Goal: Task Accomplishment & Management: Use online tool/utility

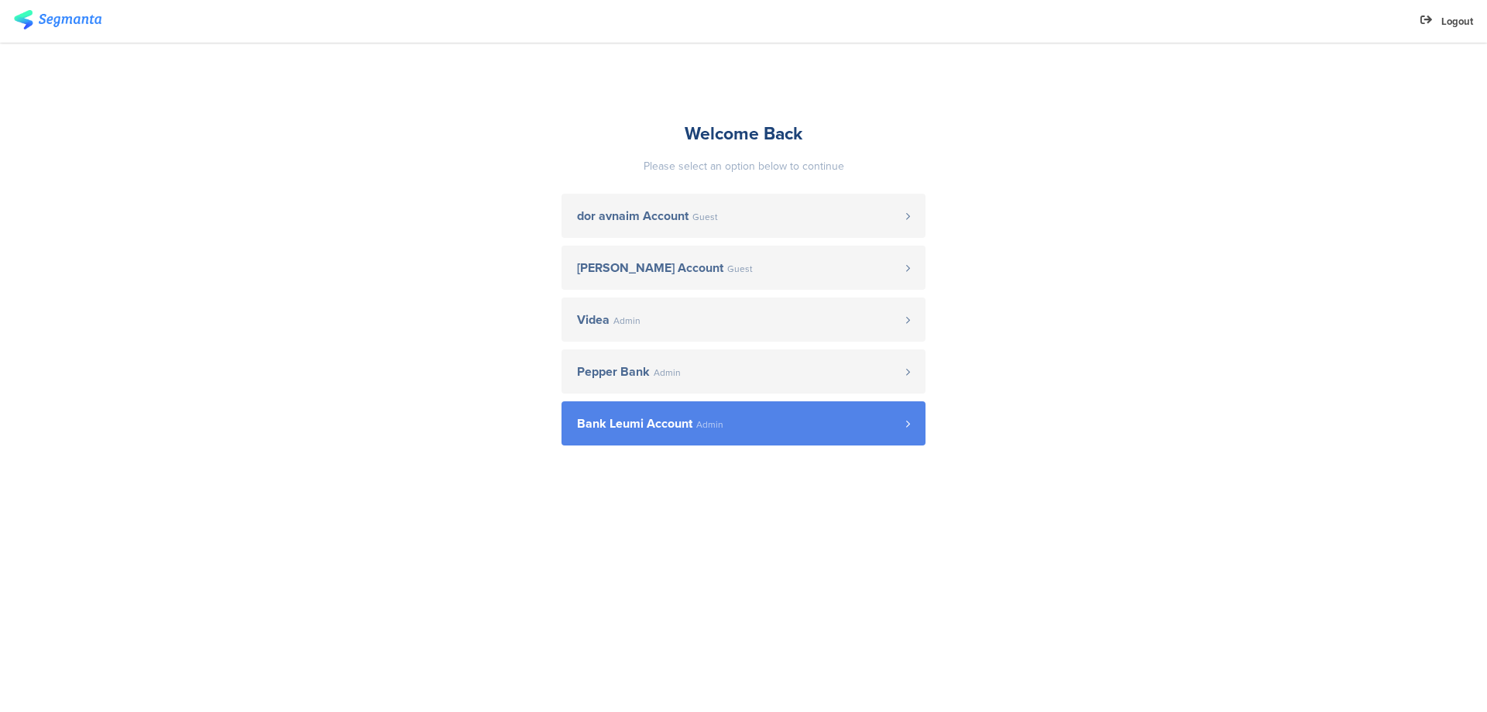
click at [617, 409] on link "Bank Leumi Account Admin" at bounding box center [744, 423] width 364 height 44
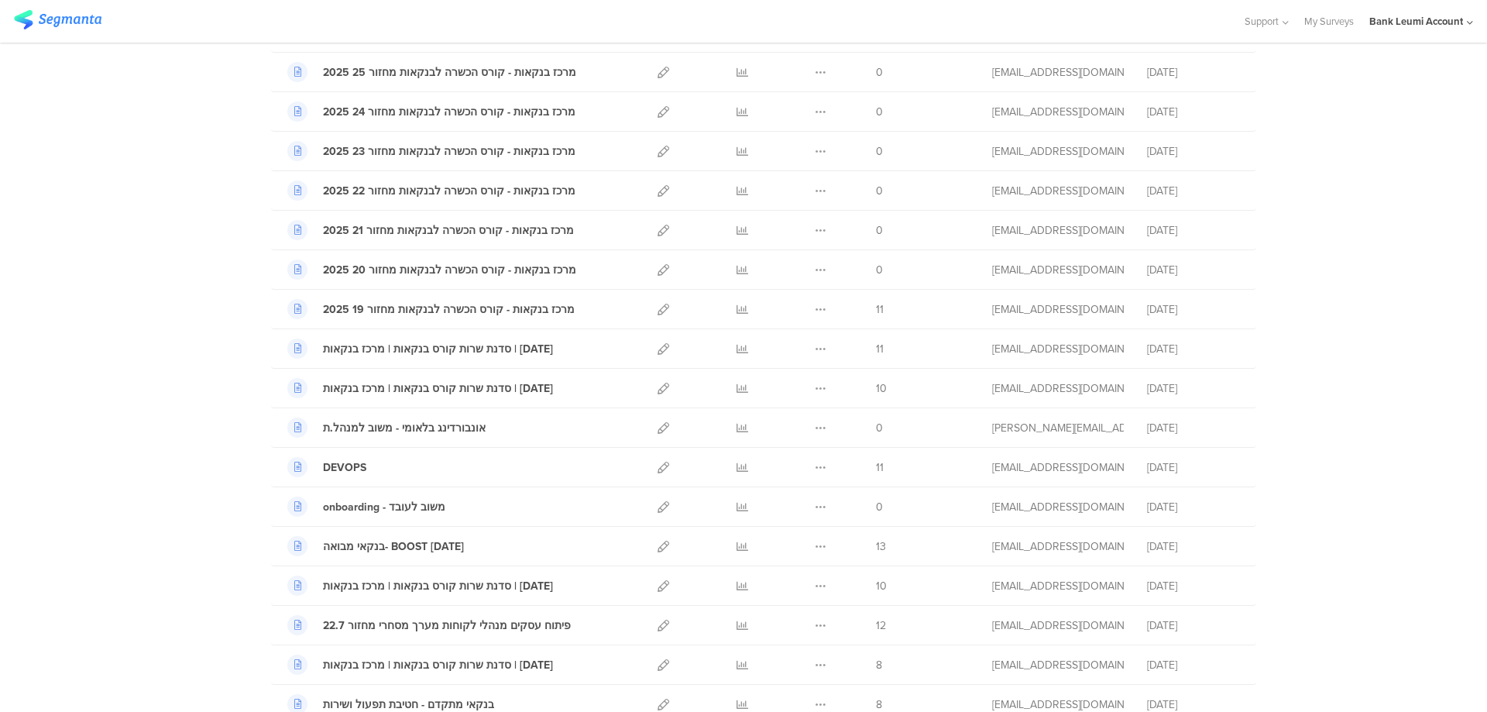
scroll to position [775, 0]
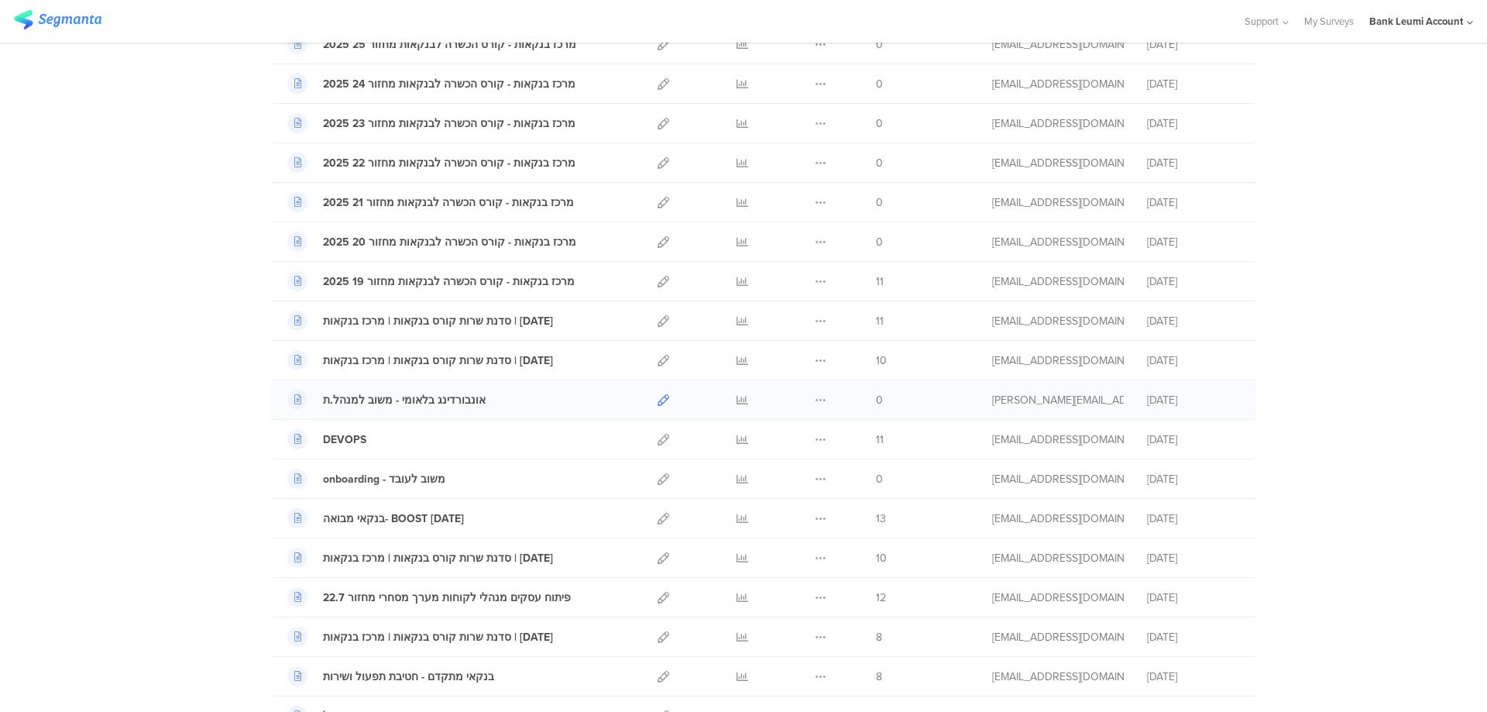
click at [658, 400] on icon at bounding box center [664, 400] width 12 height 12
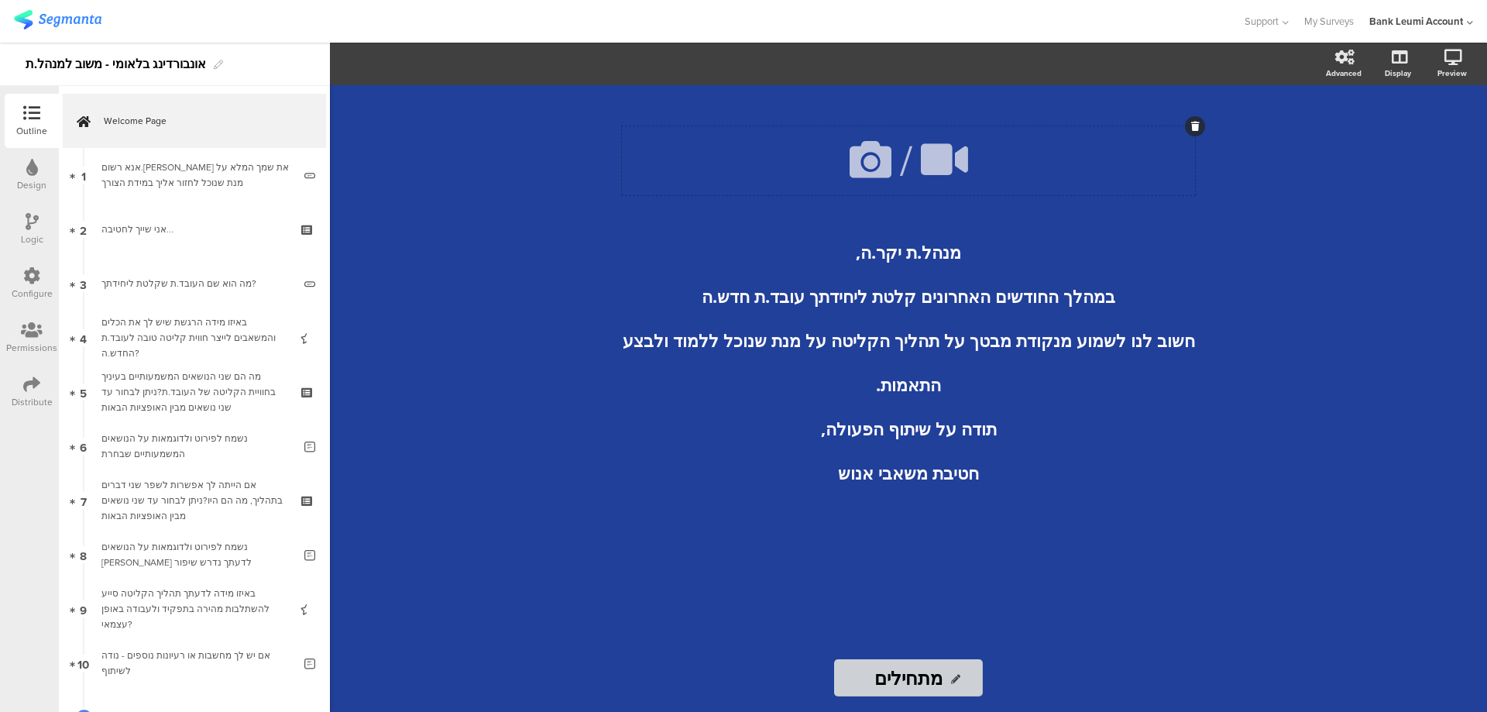
click at [873, 162] on icon at bounding box center [870, 159] width 53 height 53
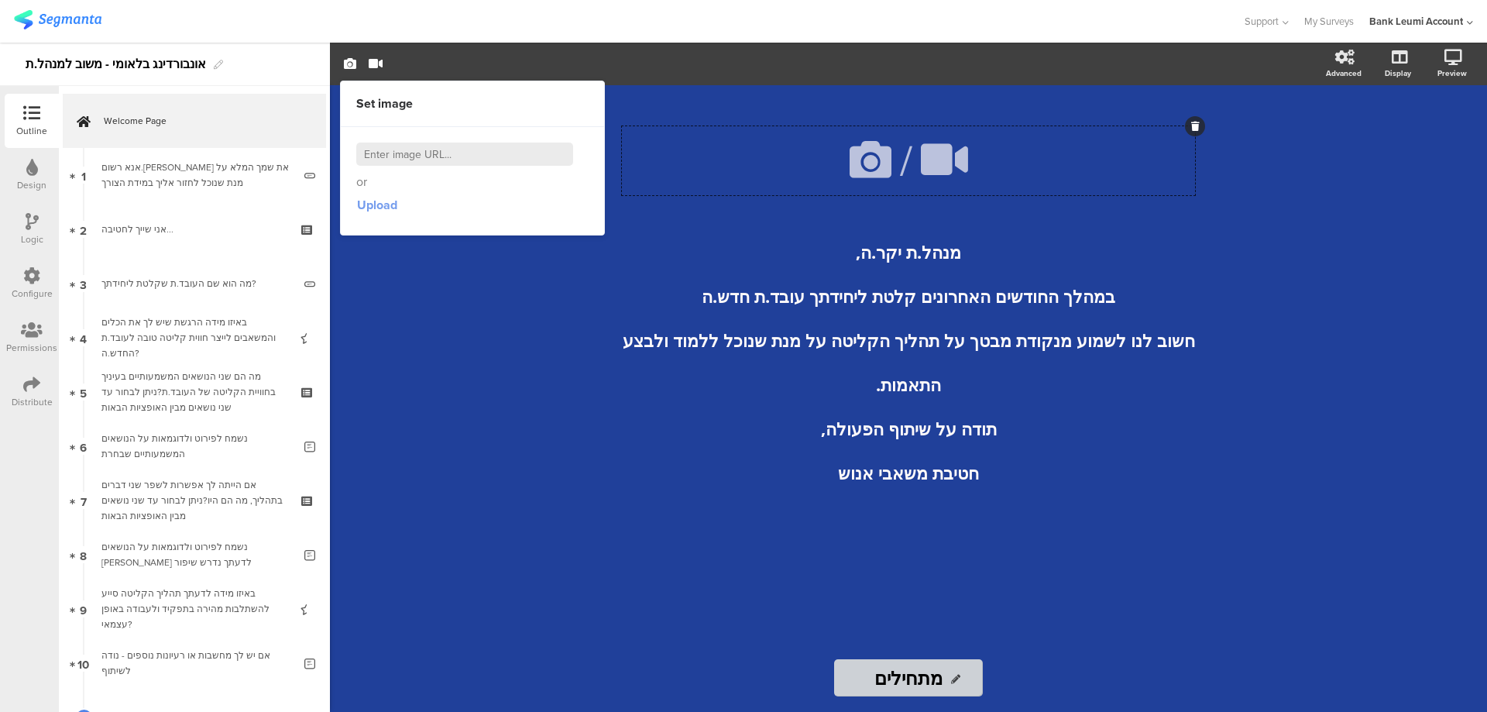
click at [383, 209] on span "Upload" at bounding box center [377, 205] width 40 height 18
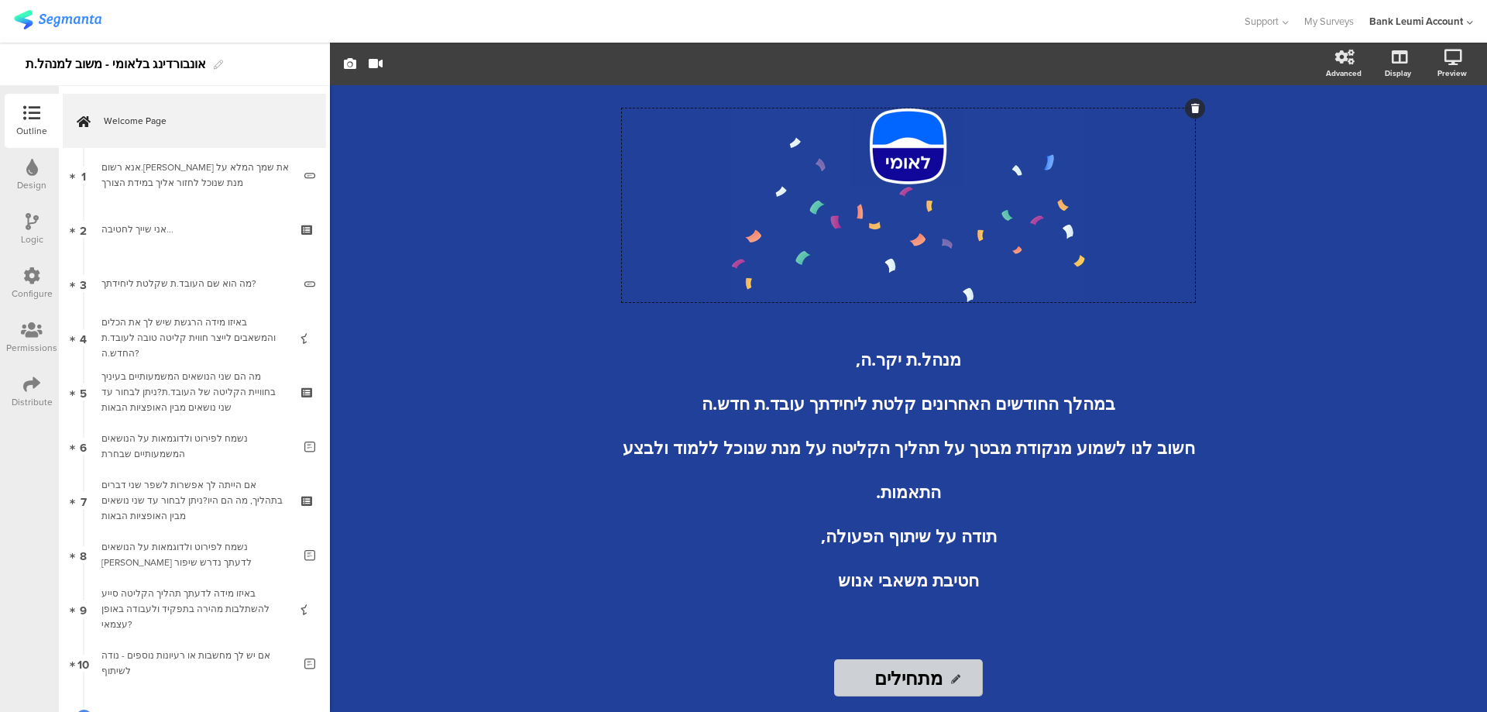
click at [1303, 329] on div "/ מנהל.ת יקר.ה, במהלך החודשים האחרונים קלטת ליחידתך עובד.ת חדש.ה חשוב לנו לשמוע…" at bounding box center [908, 398] width 1157 height 627
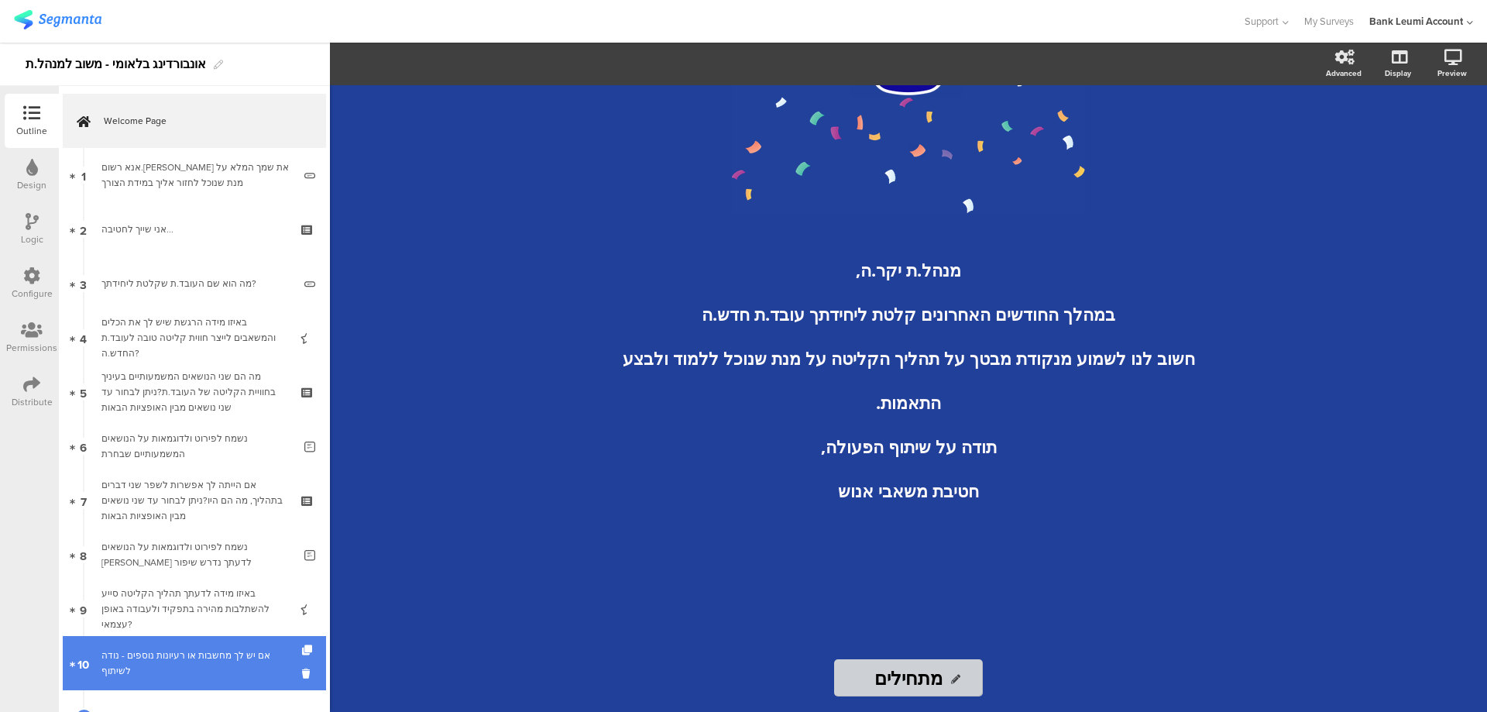
scroll to position [122, 0]
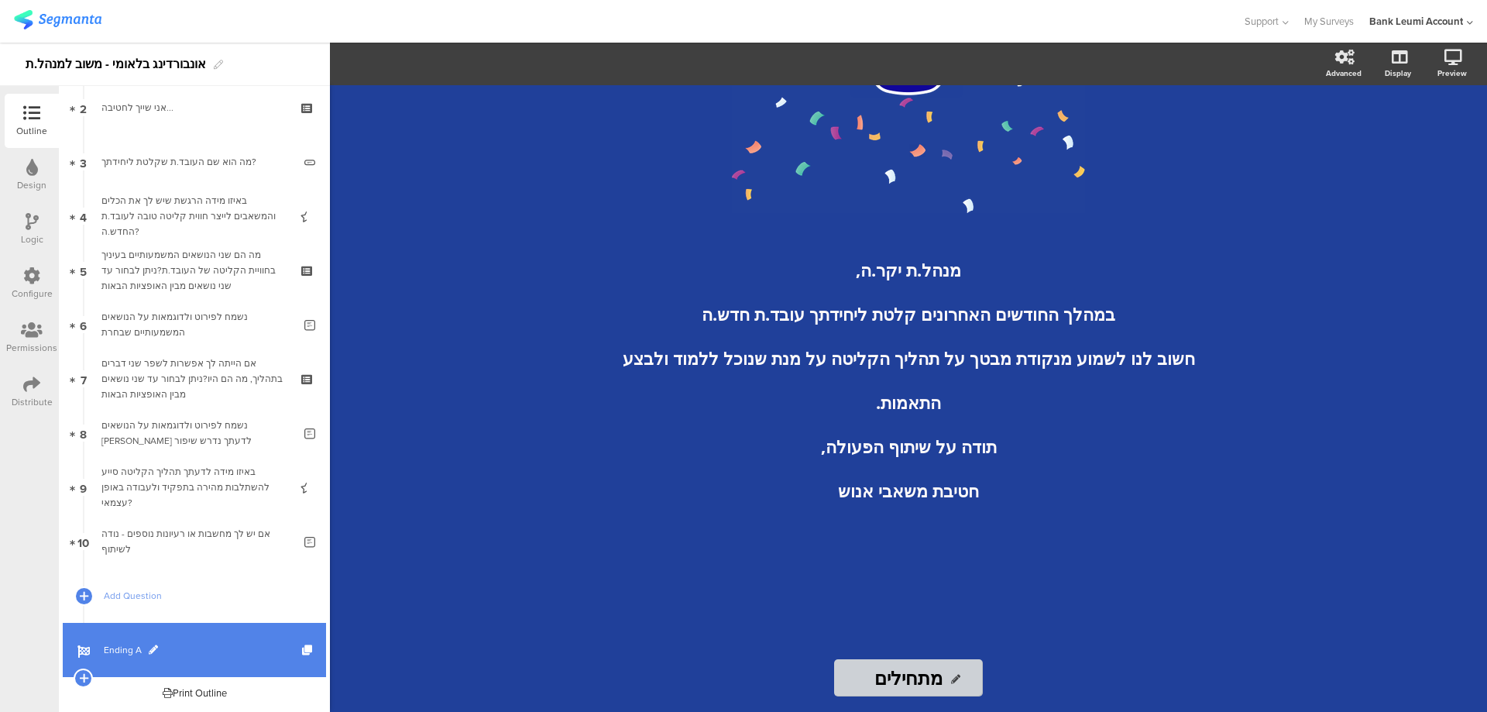
click at [130, 650] on span "Ending A" at bounding box center [203, 649] width 198 height 15
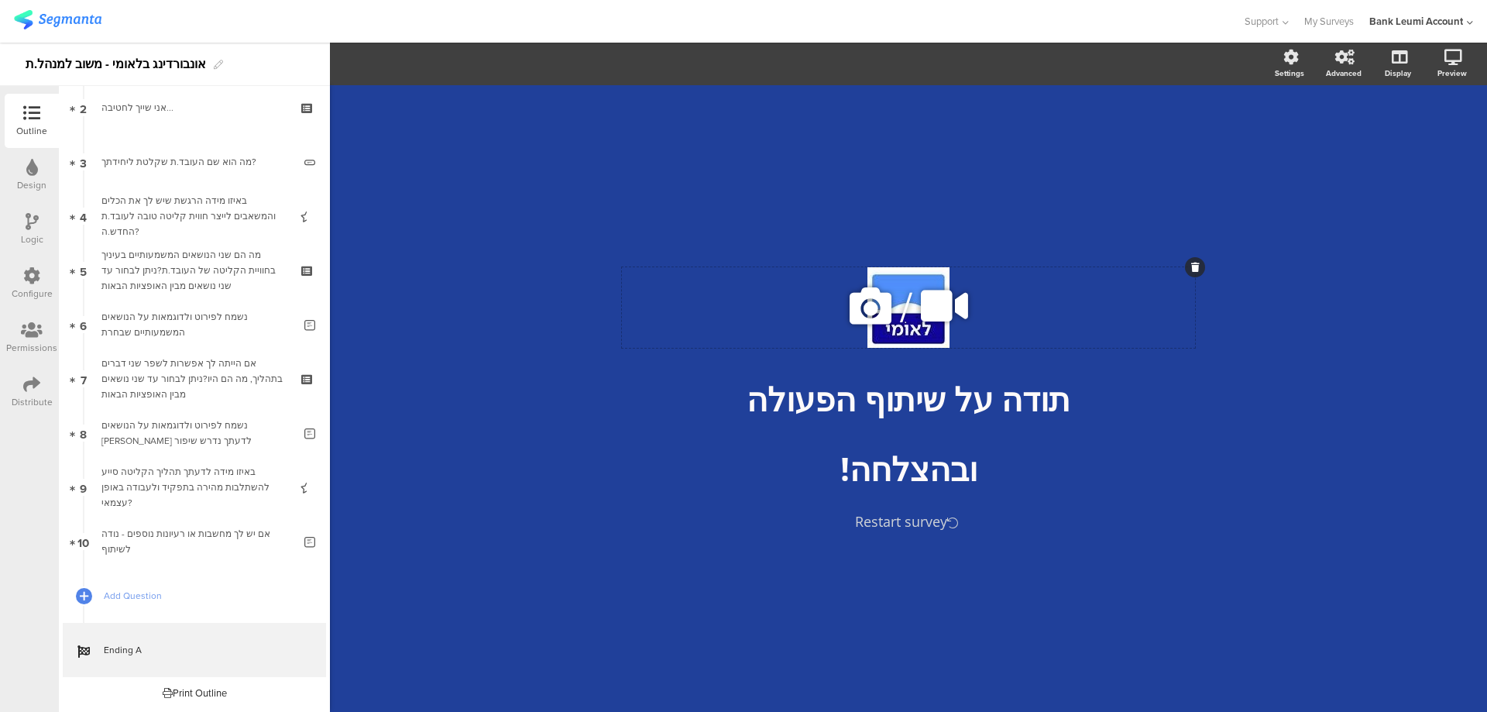
click at [872, 308] on icon at bounding box center [870, 306] width 53 height 53
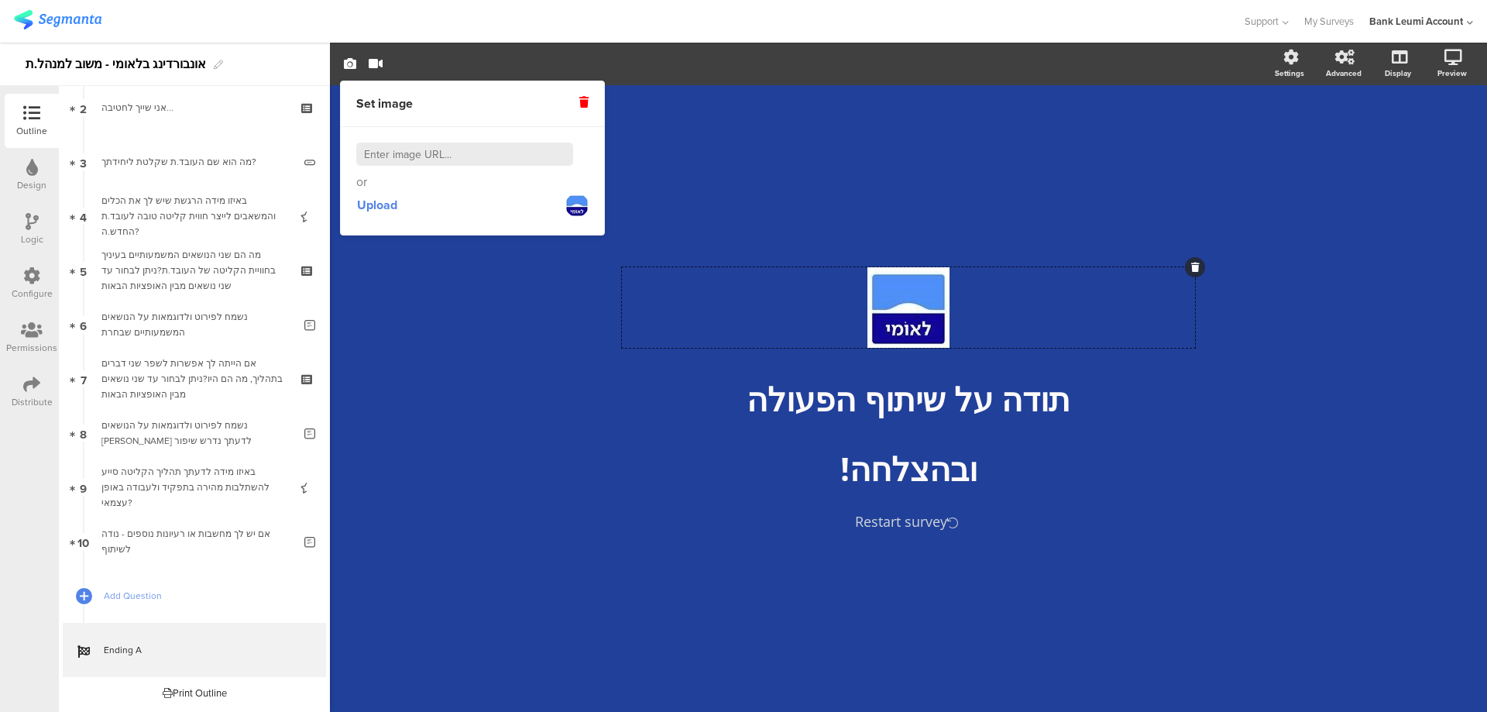
click at [584, 98] on icon at bounding box center [583, 102] width 9 height 11
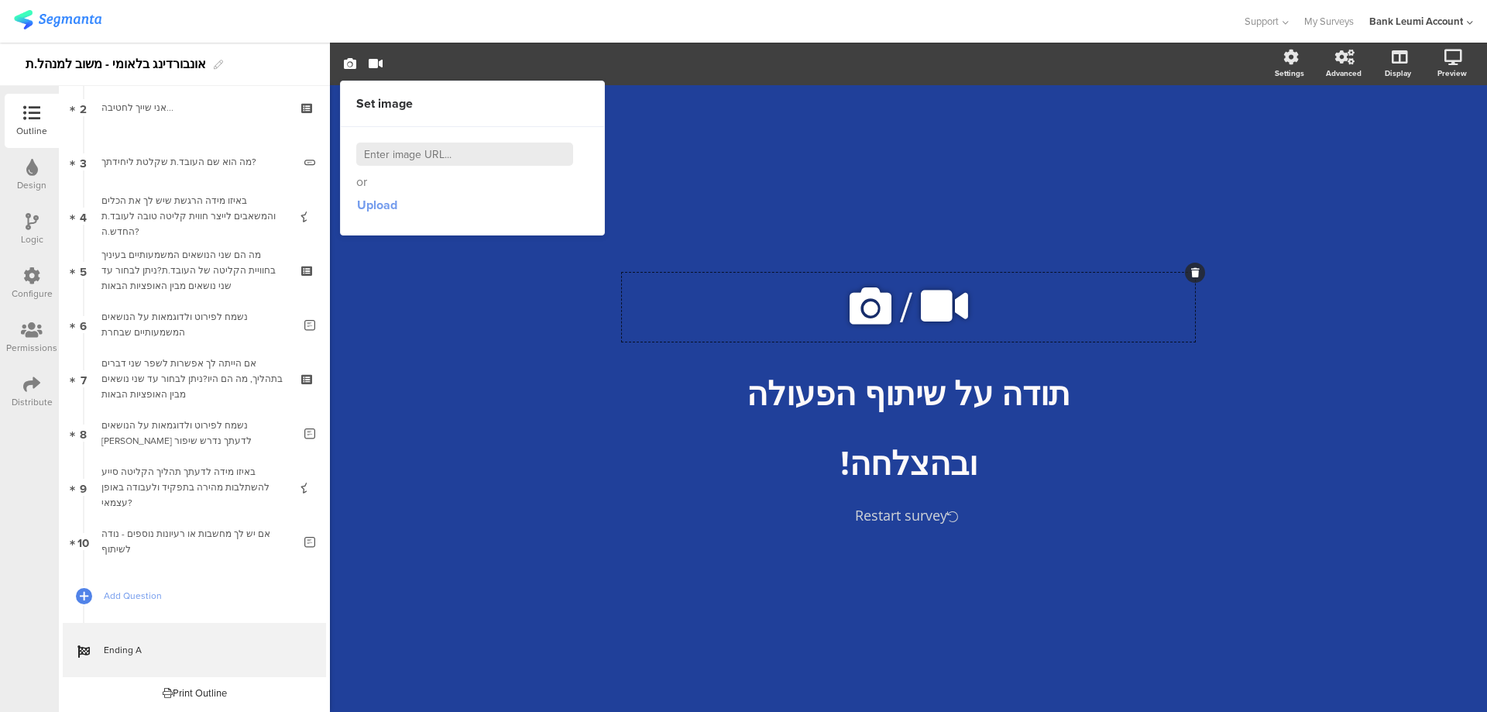
click at [371, 204] on span "Upload" at bounding box center [377, 205] width 40 height 18
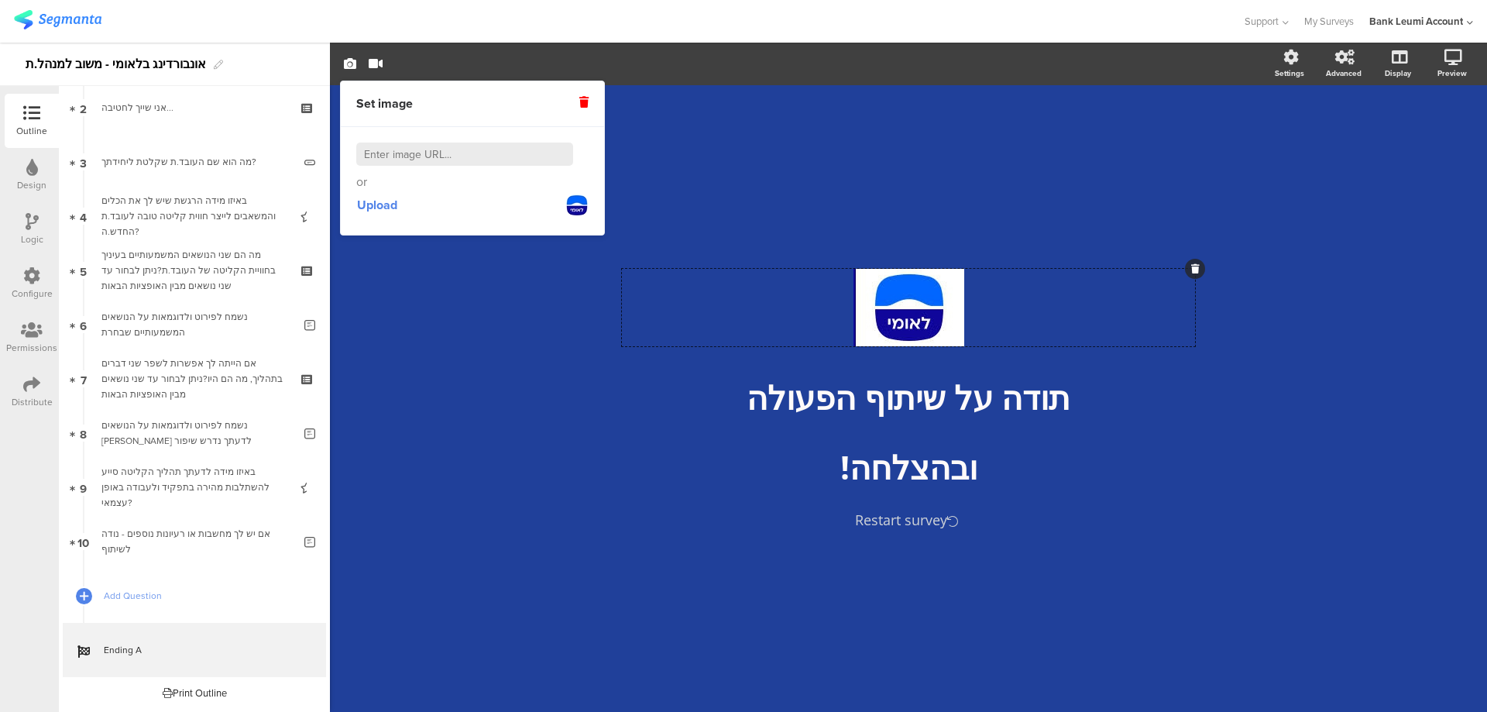
click at [584, 99] on icon at bounding box center [583, 102] width 9 height 11
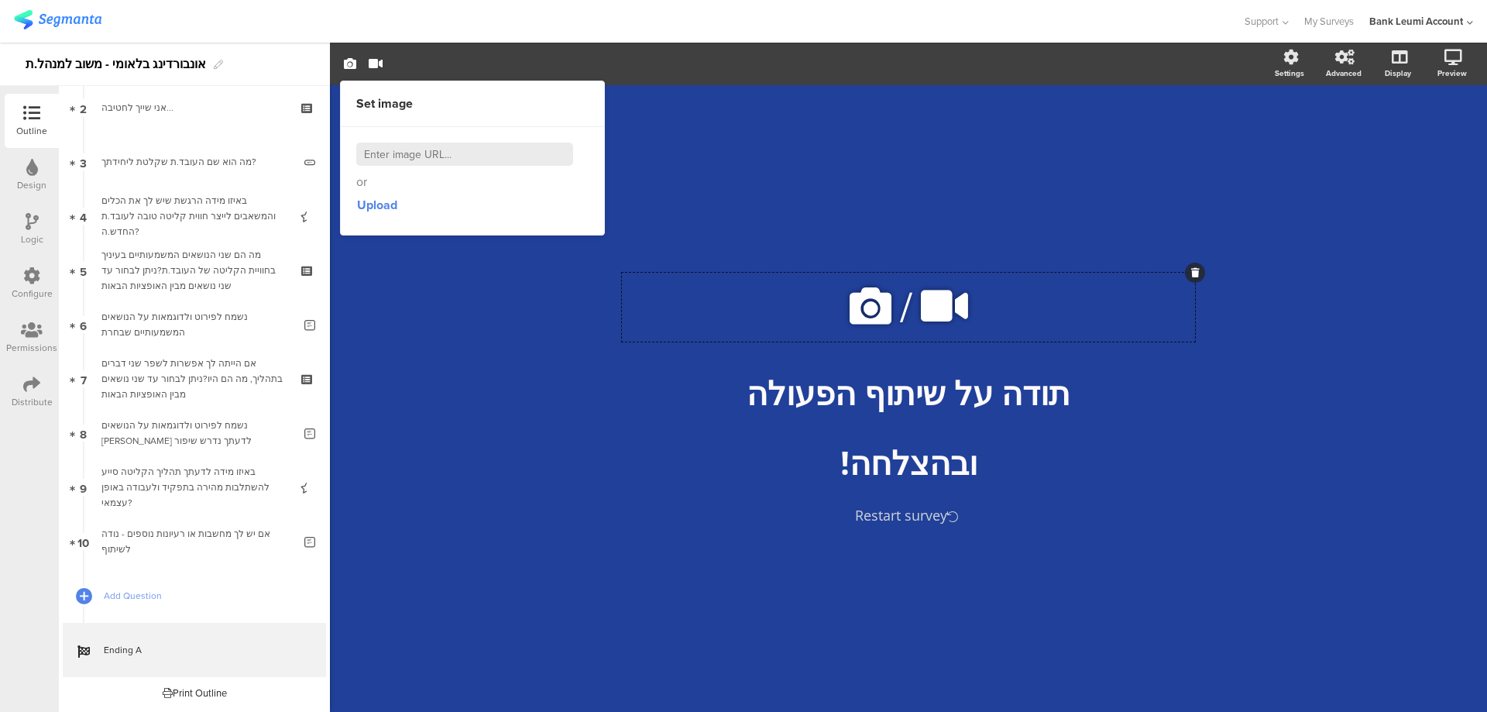
click at [1109, 533] on div "/ תודה על שיתוף הפעולה תודה על שיתוף הפעולה ובהצלחה! ובהצלחה! Restart survey" at bounding box center [909, 398] width 620 height 298
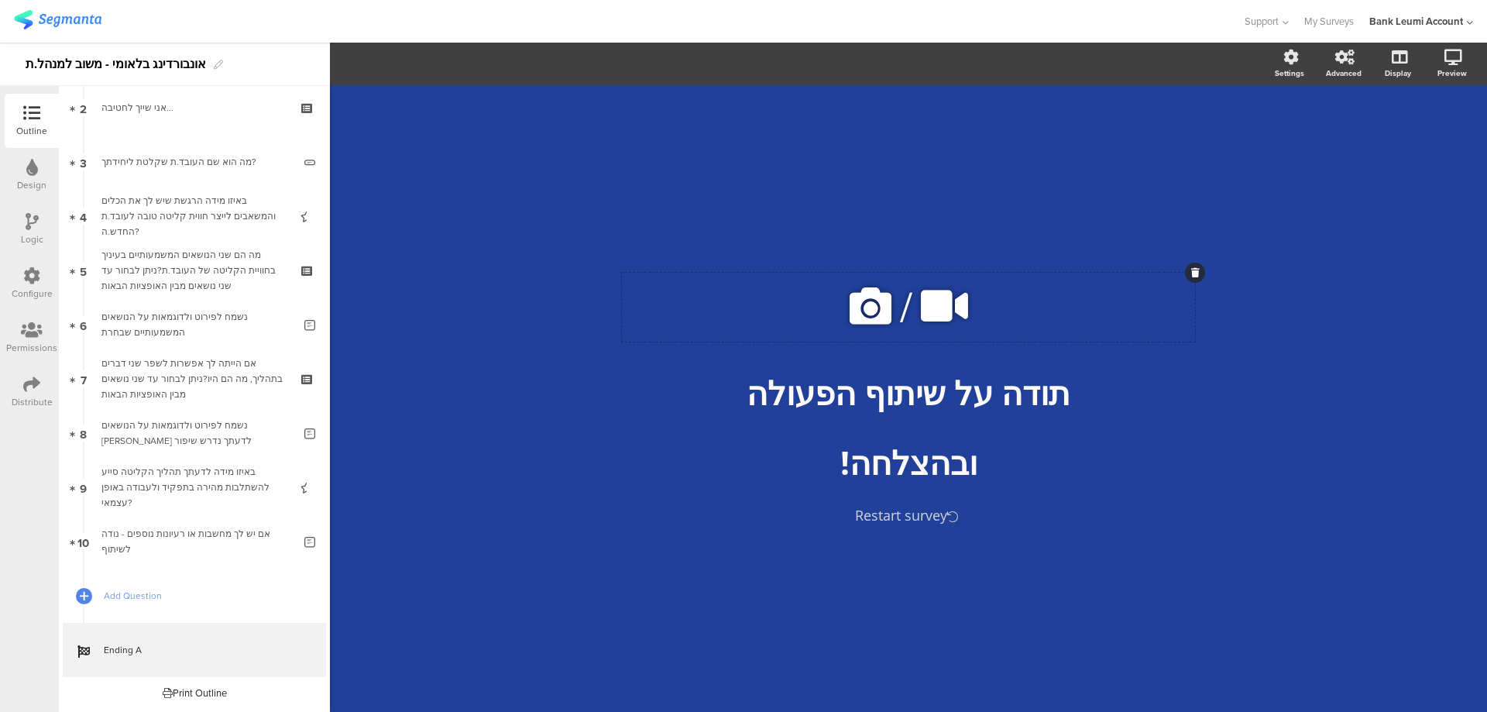
click at [868, 309] on icon at bounding box center [870, 306] width 53 height 53
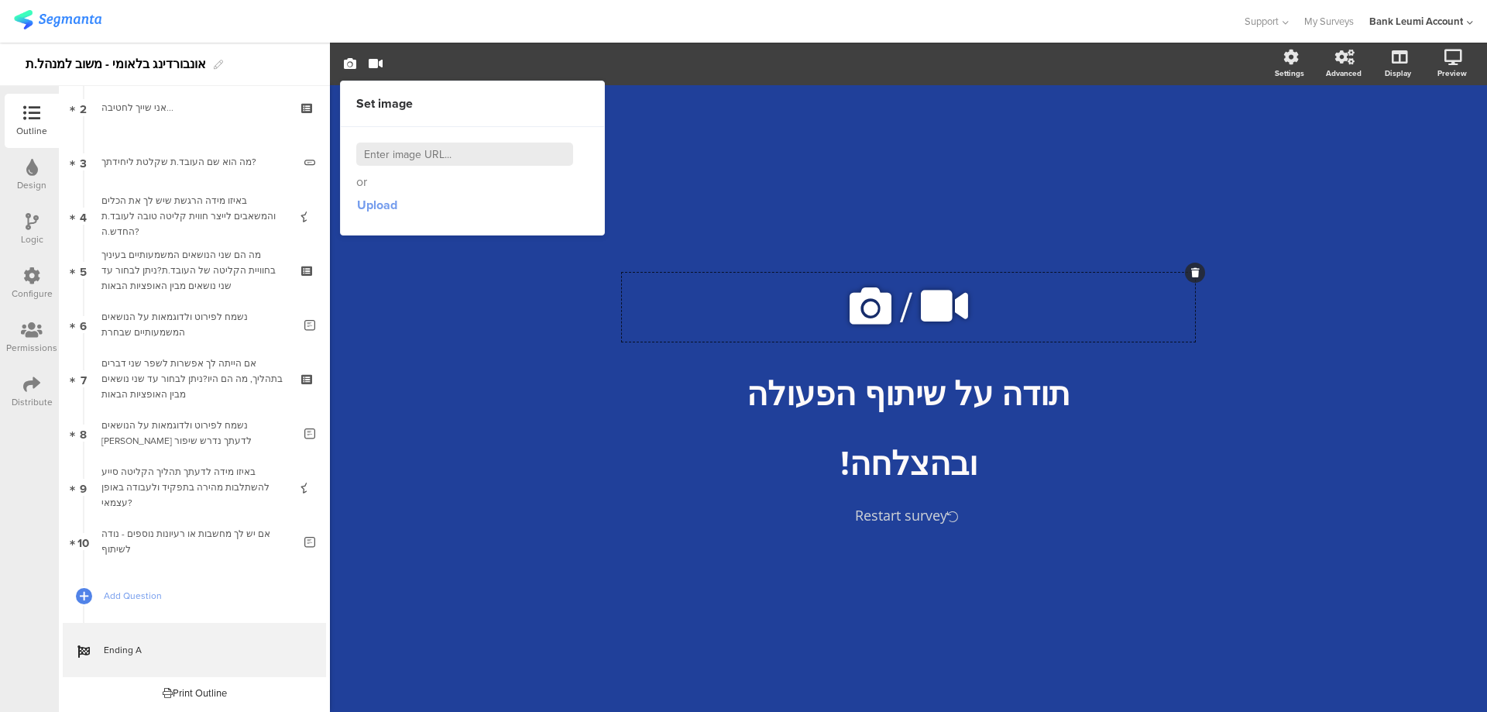
click at [379, 202] on span "Upload" at bounding box center [377, 205] width 40 height 18
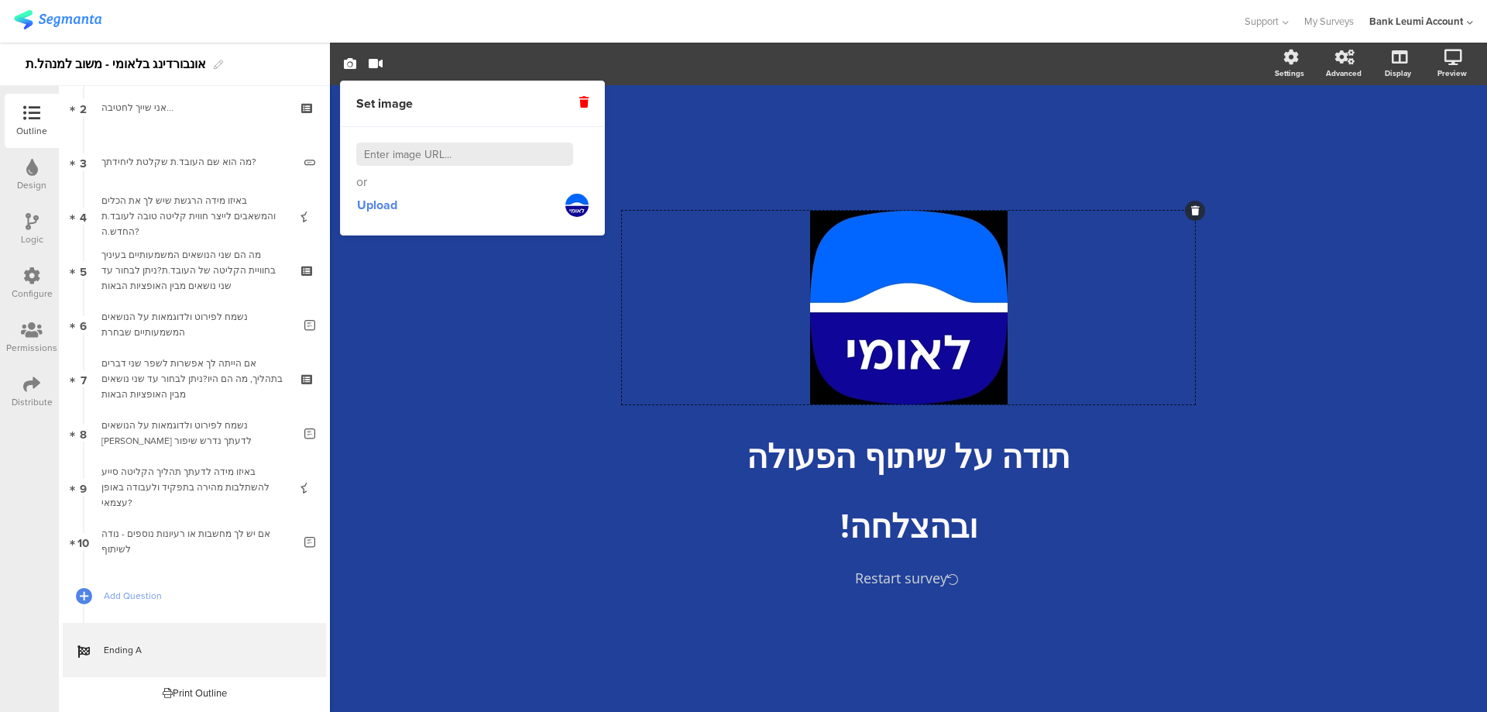
click at [1340, 443] on div "/ תודה על שיתוף הפעולה תודה על שיתוף הפעולה ובהצלחה! ובהצלחה! Restart survey" at bounding box center [908, 398] width 1157 height 627
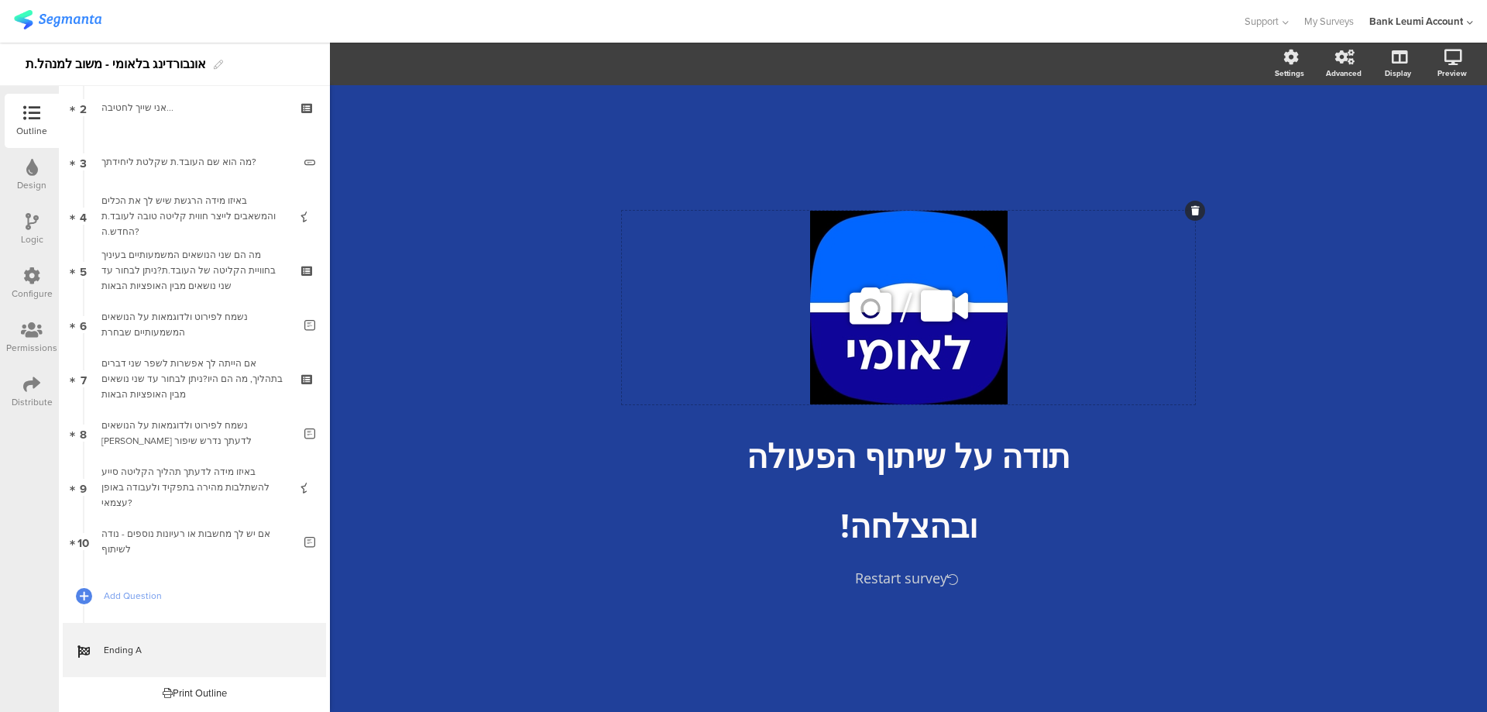
click at [869, 305] on icon at bounding box center [870, 306] width 53 height 53
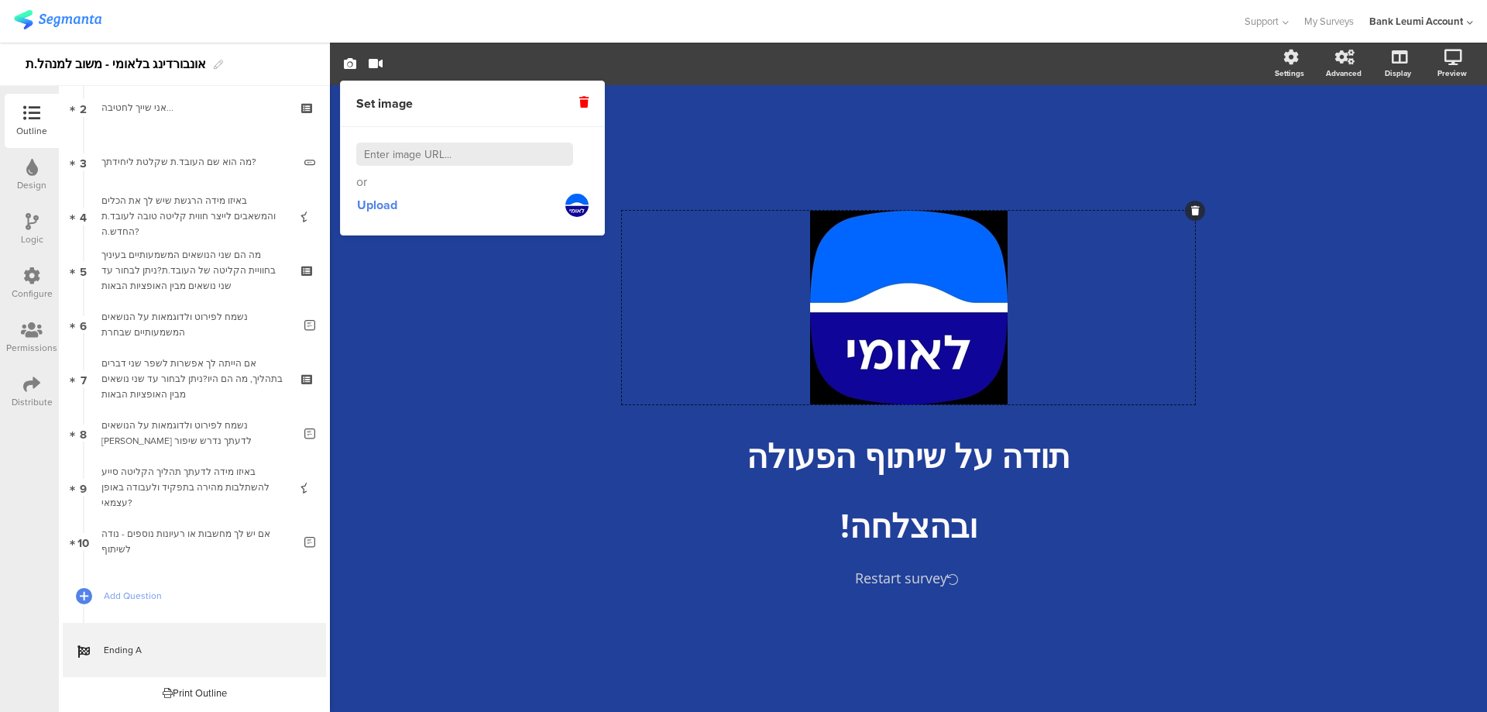
click at [1483, 537] on div "/ תודה על שיתוף הפעולה תודה על שיתוף הפעולה ובהצלחה! ובהצלחה! Restart survey" at bounding box center [908, 398] width 1157 height 627
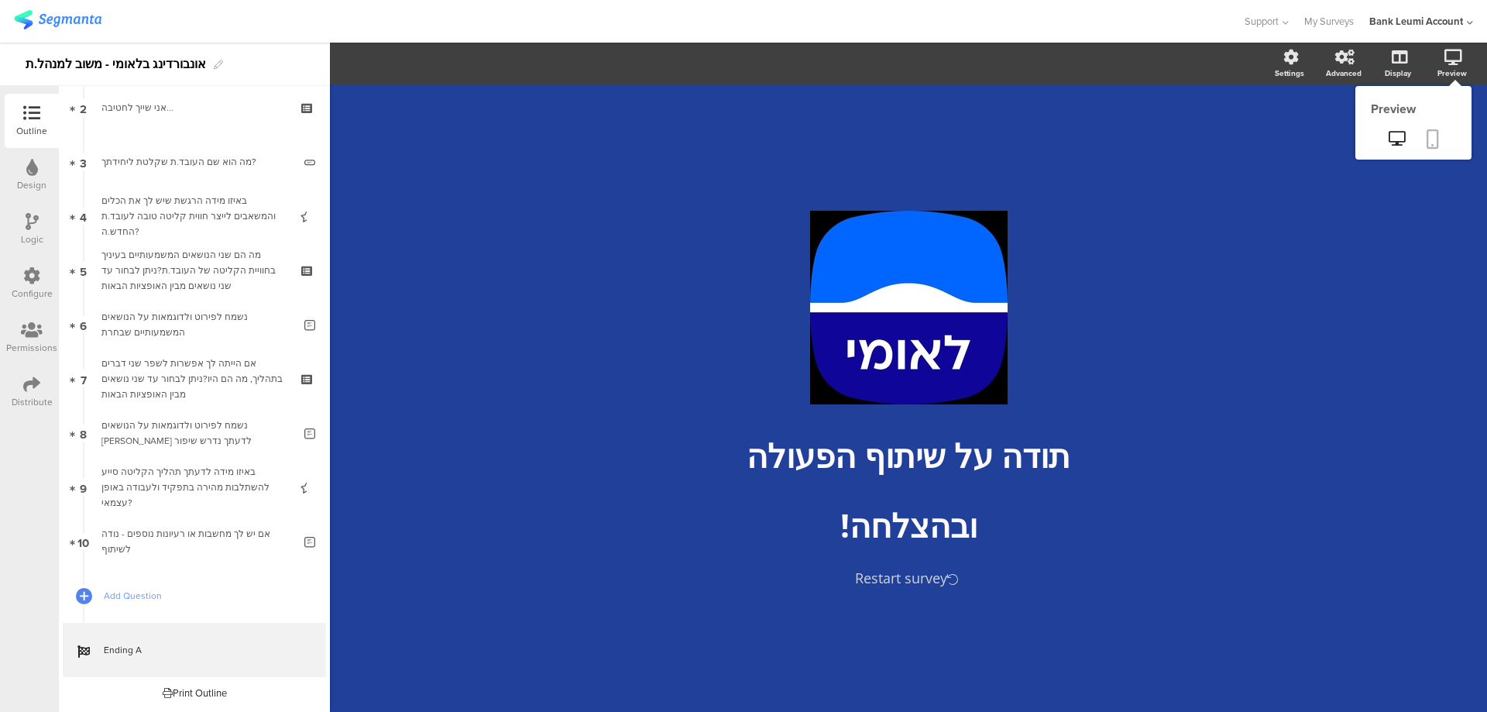
click at [1431, 139] on icon at bounding box center [1433, 138] width 12 height 19
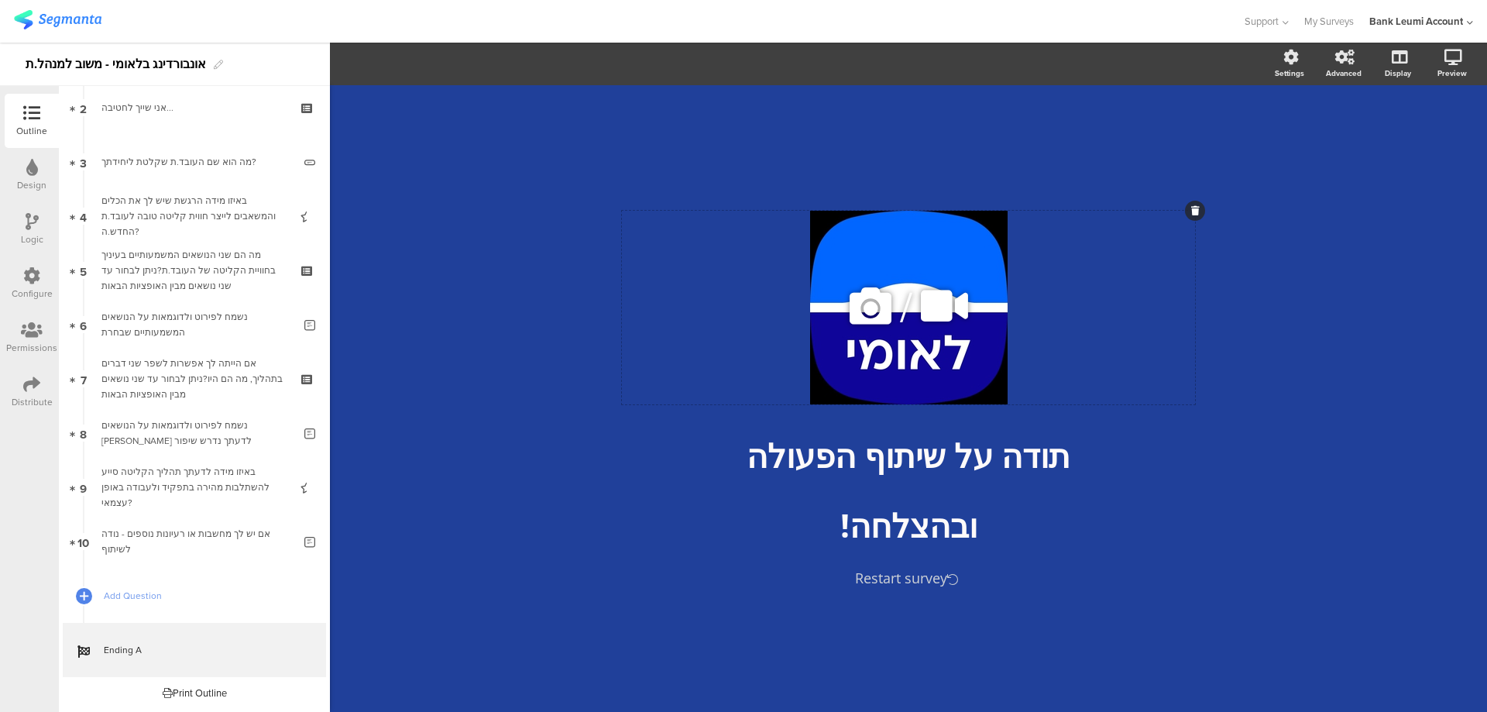
click at [873, 311] on icon at bounding box center [870, 306] width 53 height 53
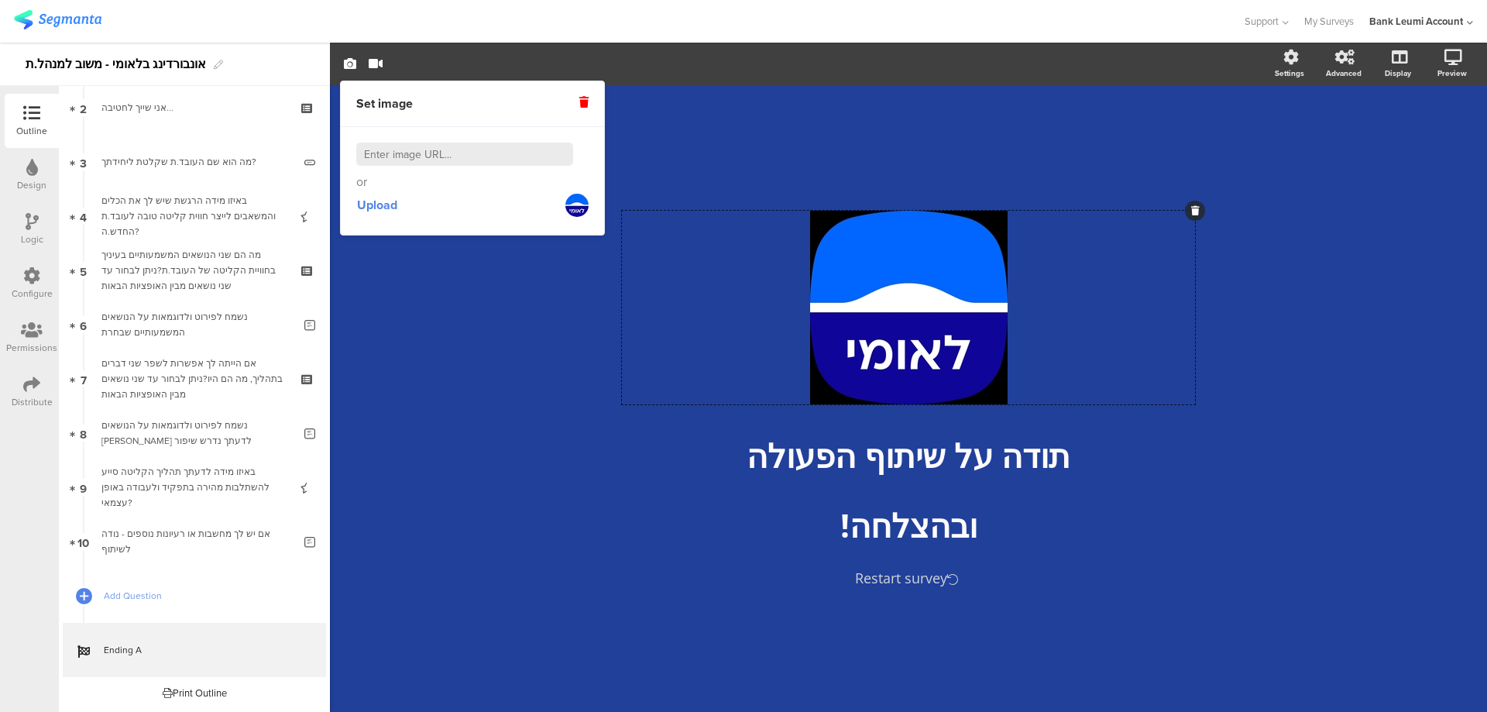
click at [582, 101] on icon at bounding box center [583, 102] width 9 height 11
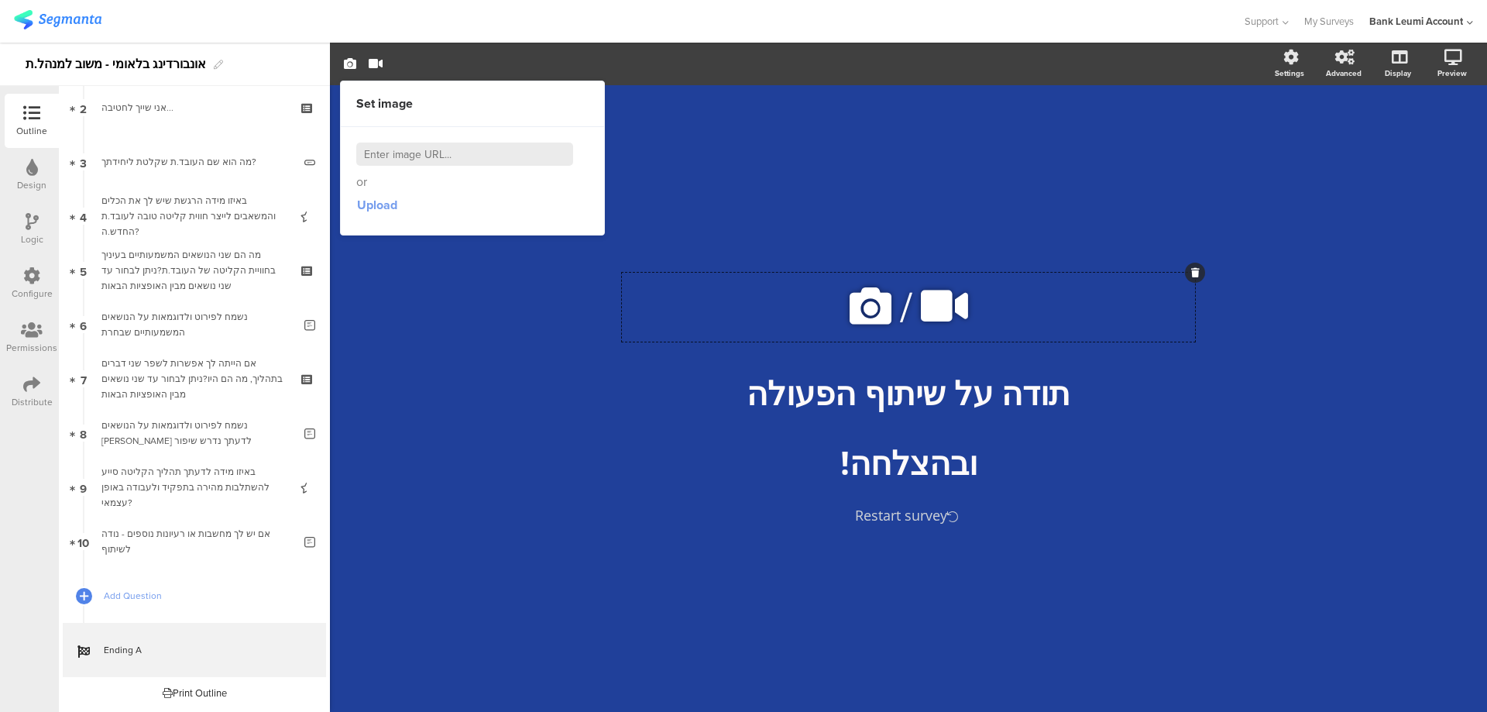
click at [376, 201] on span "Upload" at bounding box center [377, 205] width 40 height 18
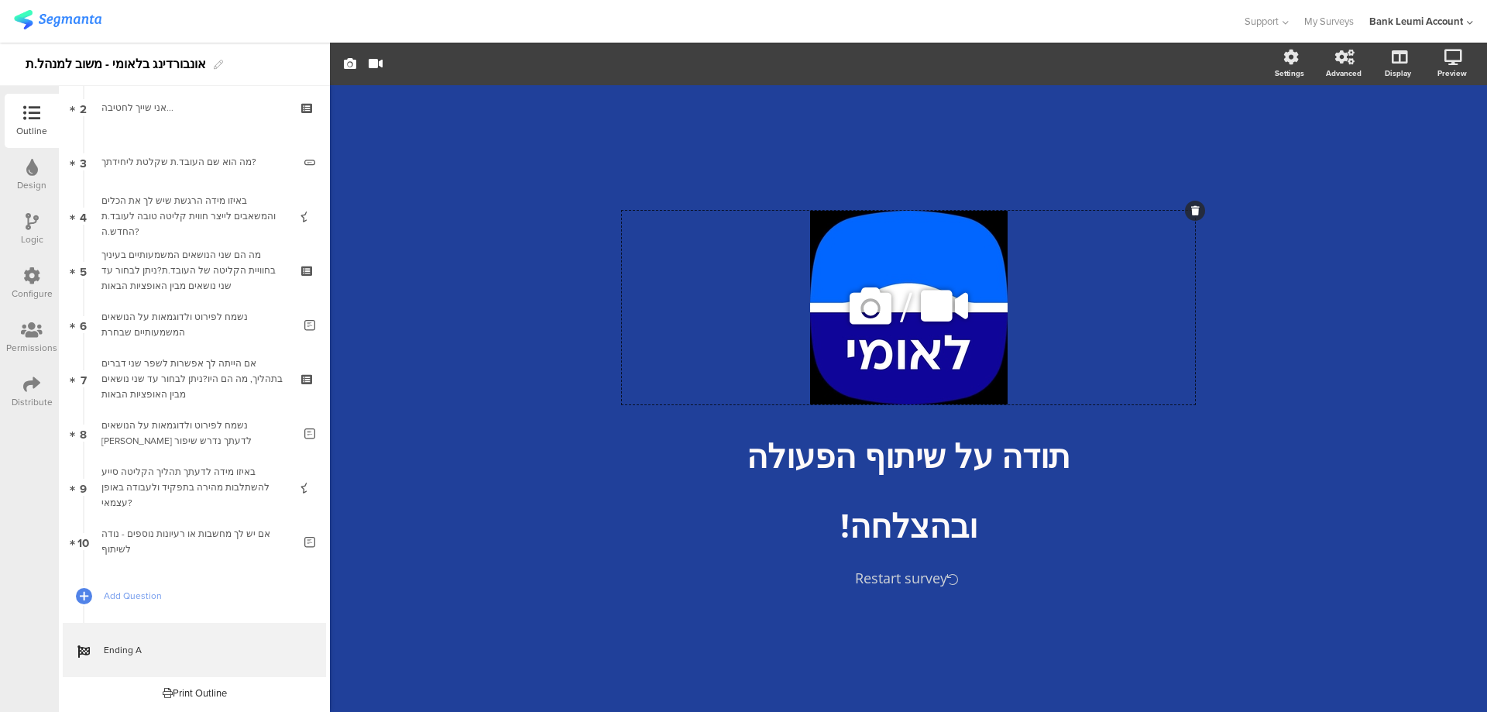
click at [1194, 207] on icon at bounding box center [1195, 210] width 9 height 9
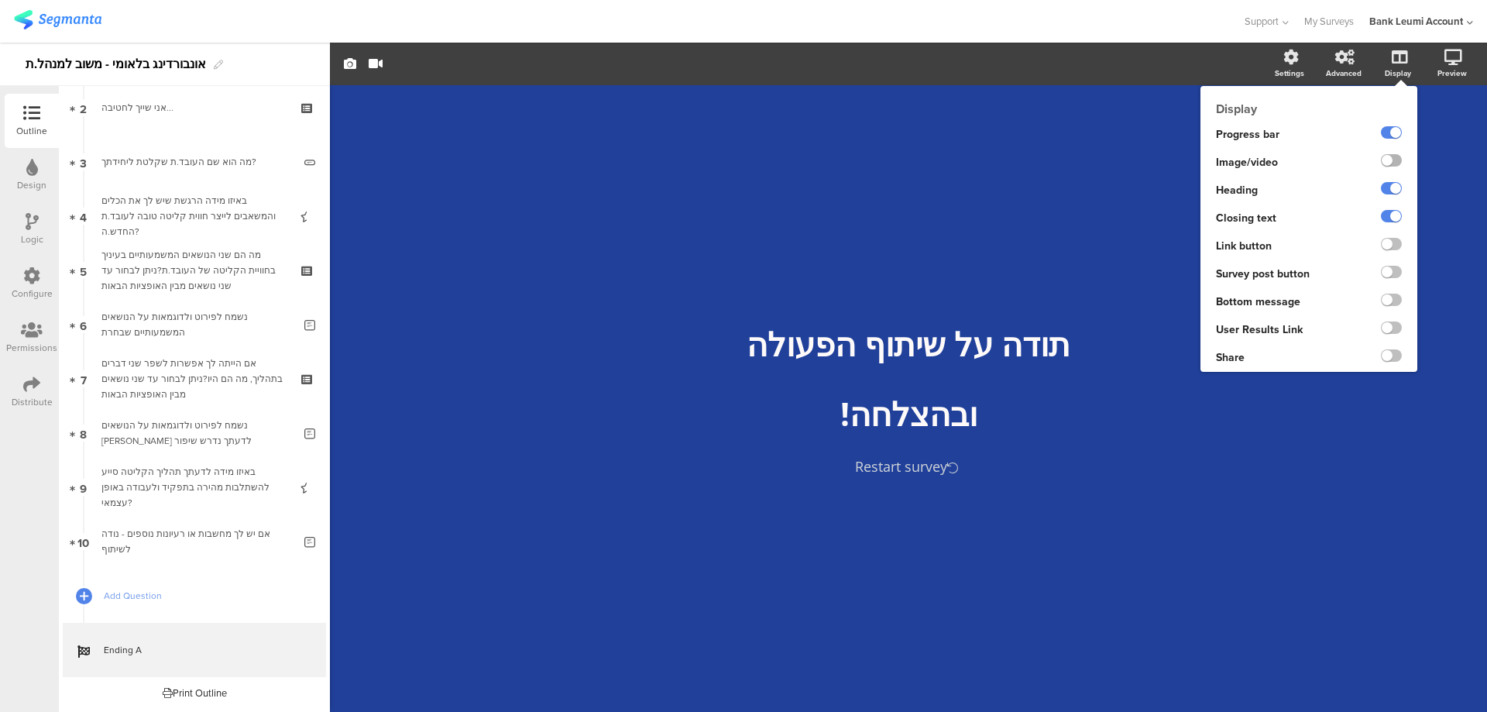
click at [1398, 163] on label at bounding box center [1391, 160] width 21 height 12
click at [0, 0] on input "checkbox" at bounding box center [0, 0] width 0 height 0
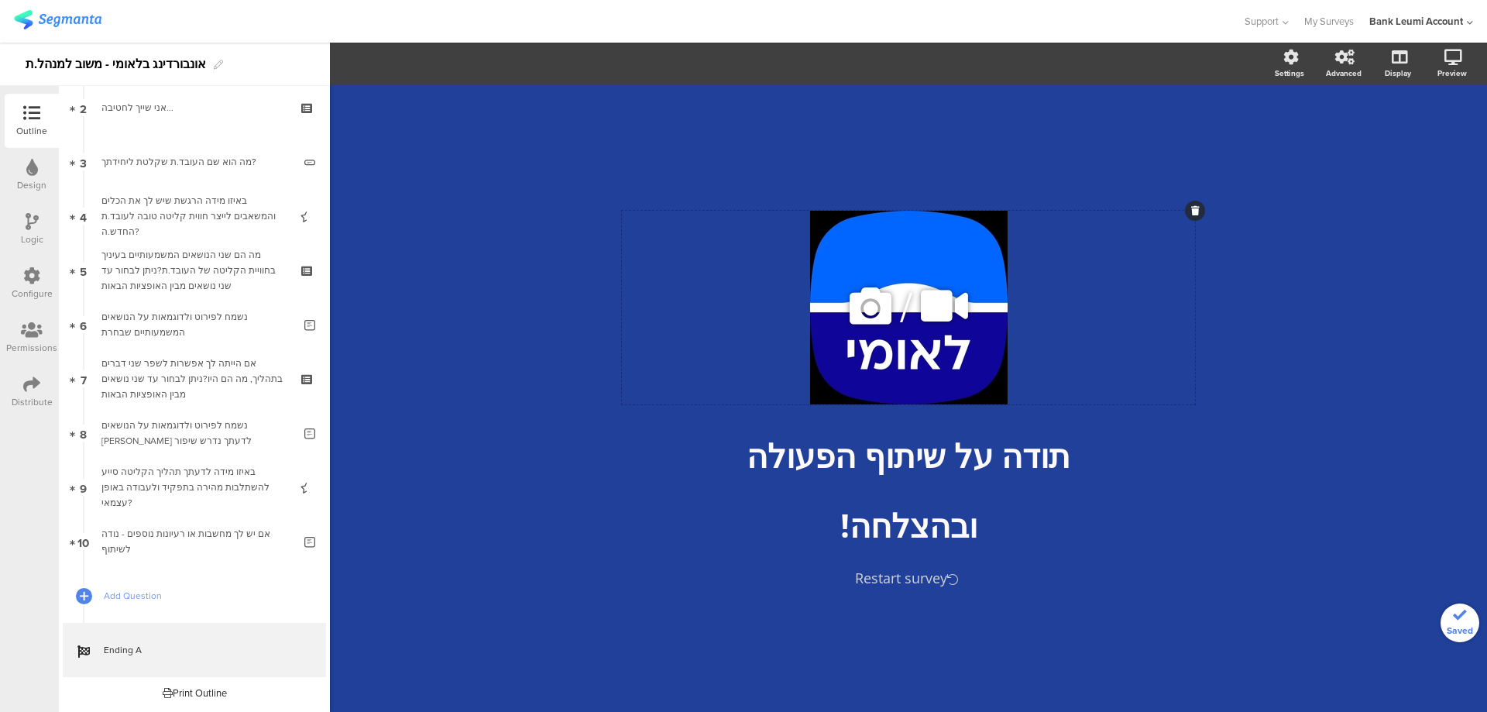
click at [874, 313] on icon at bounding box center [870, 306] width 53 height 53
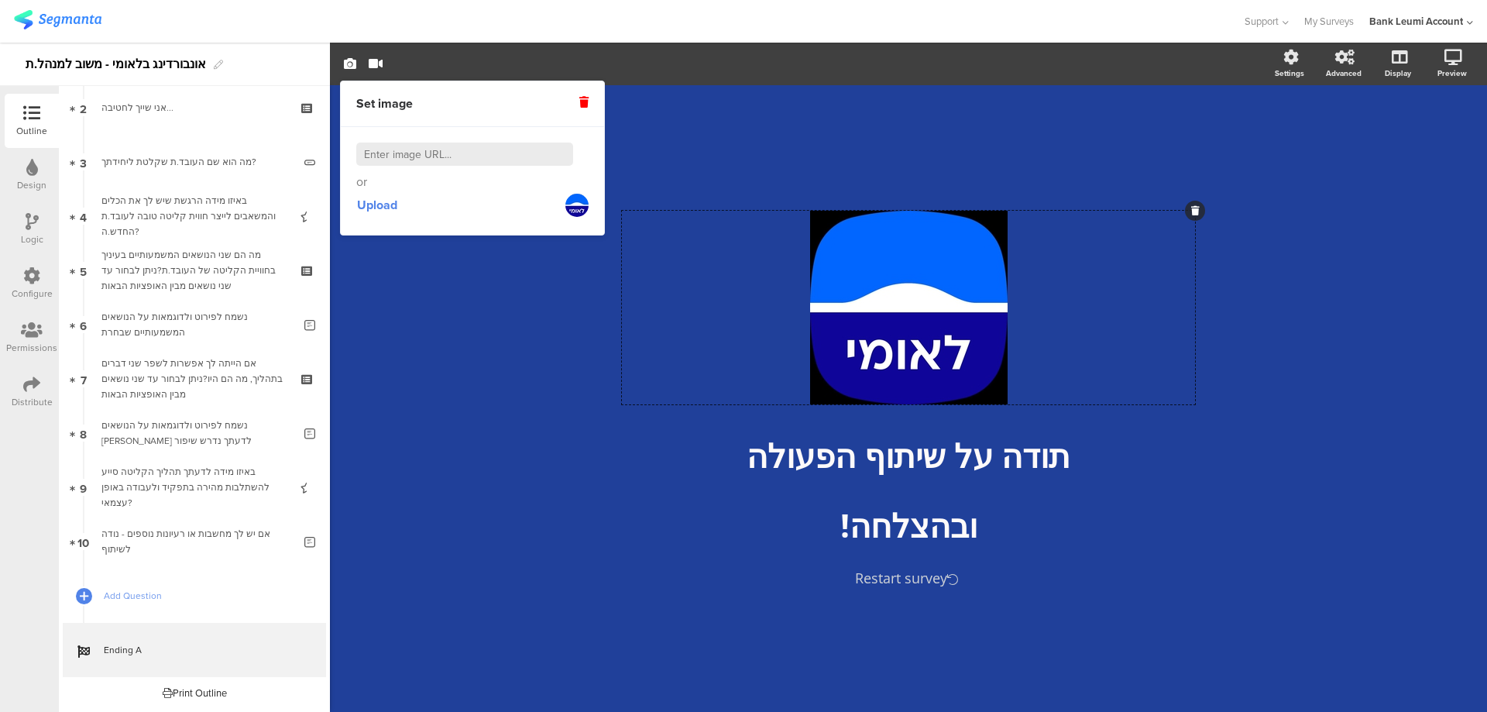
click at [583, 102] on icon at bounding box center [583, 102] width 9 height 11
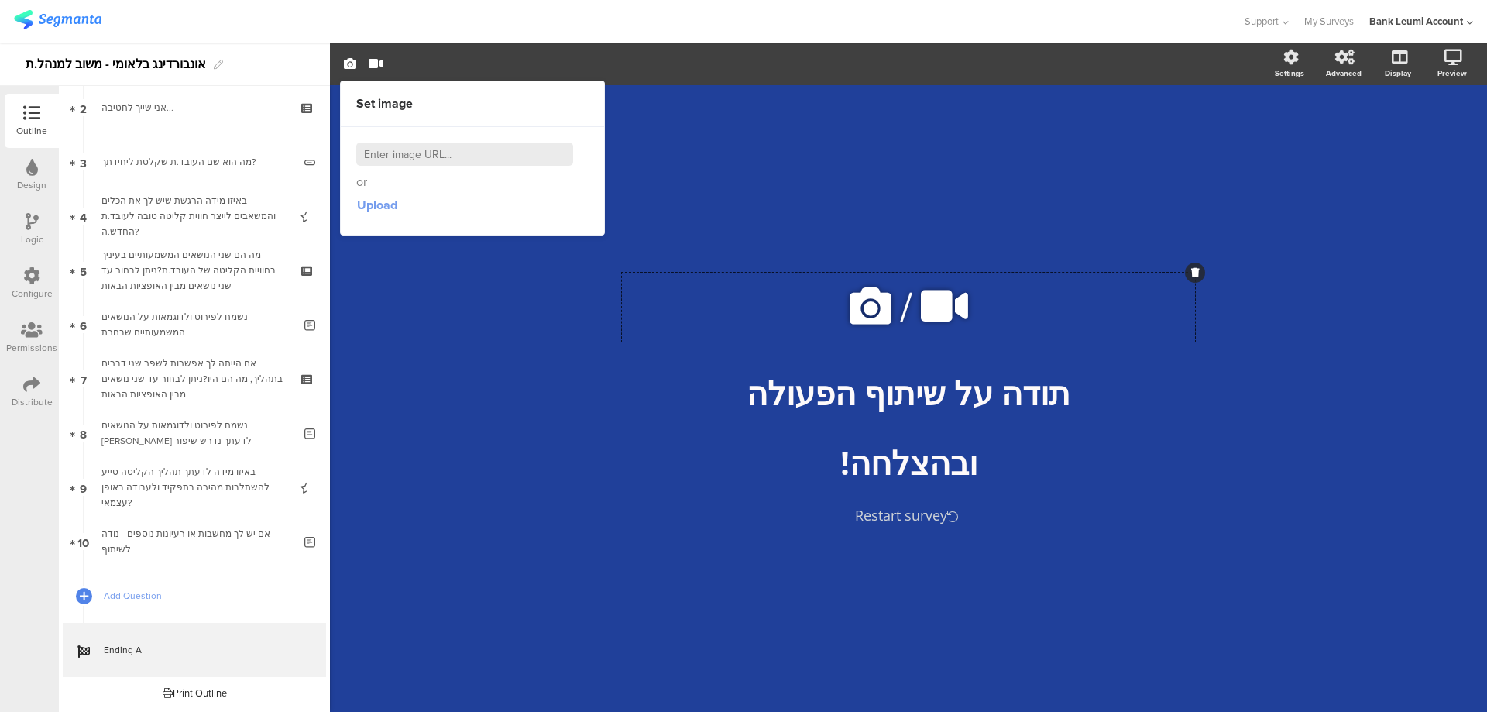
click at [374, 198] on span "Upload" at bounding box center [377, 205] width 40 height 18
click at [372, 205] on span "Upload" at bounding box center [377, 205] width 40 height 18
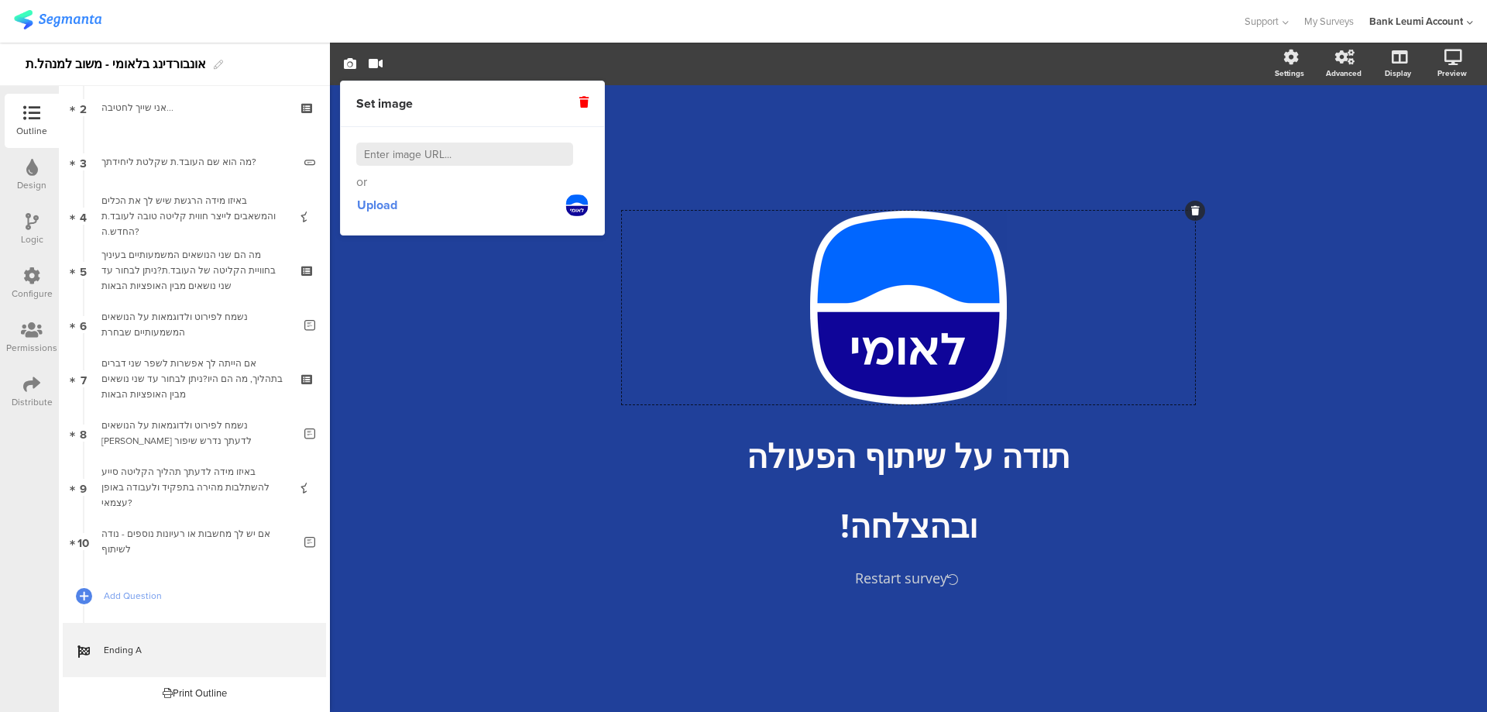
click at [1312, 369] on div "/ תודה על שיתוף הפעולה תודה על שיתוף הפעולה ובהצלחה! ובהצלחה! Restart survey" at bounding box center [908, 398] width 1157 height 627
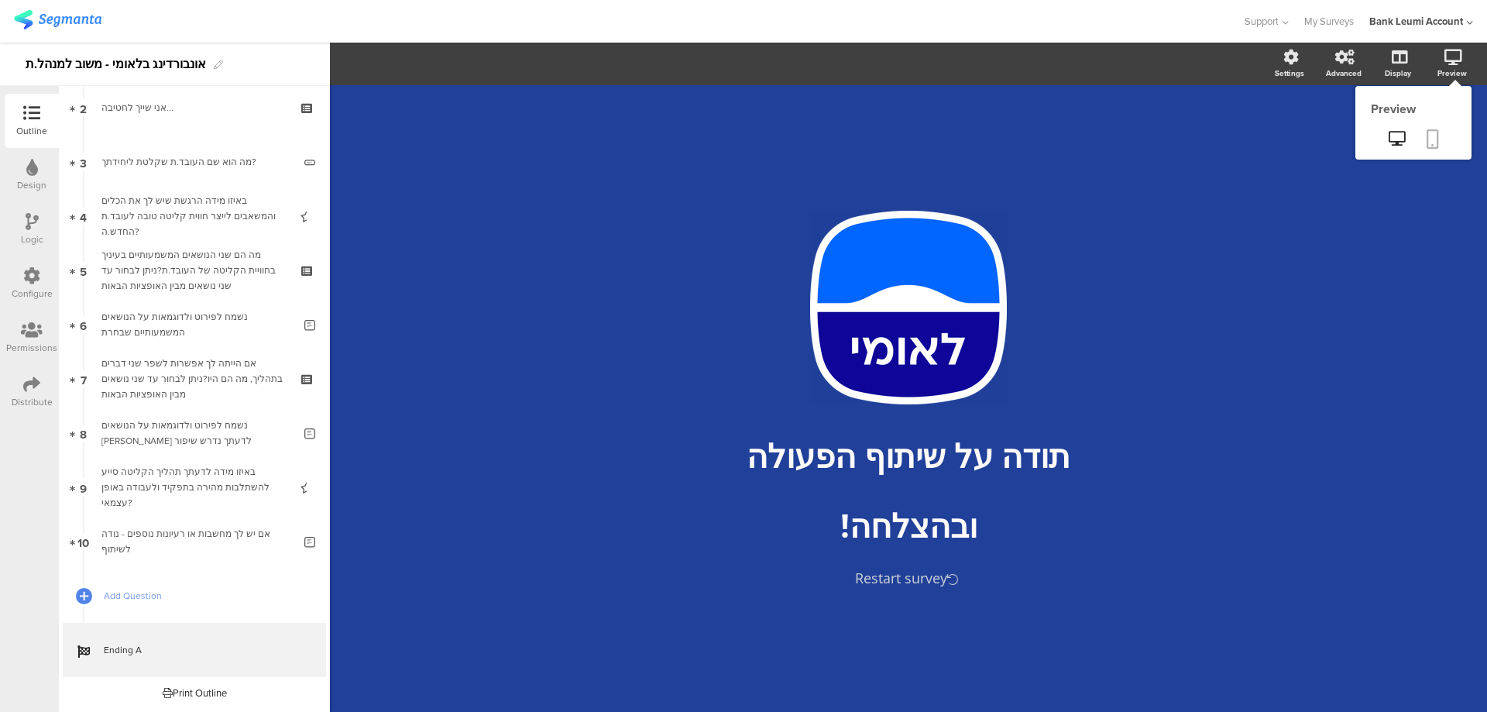
click at [1431, 139] on icon at bounding box center [1433, 138] width 12 height 19
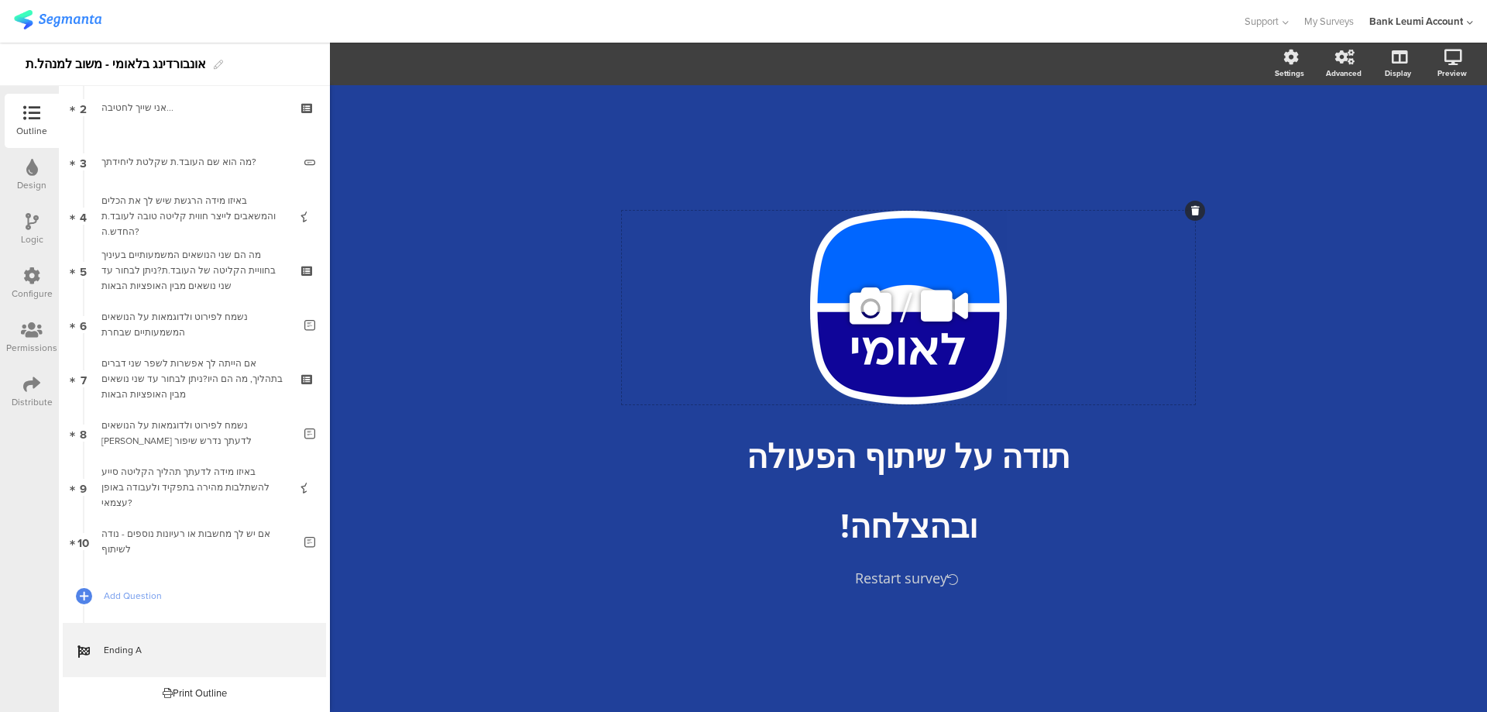
click at [931, 252] on div "/" at bounding box center [908, 308] width 573 height 194
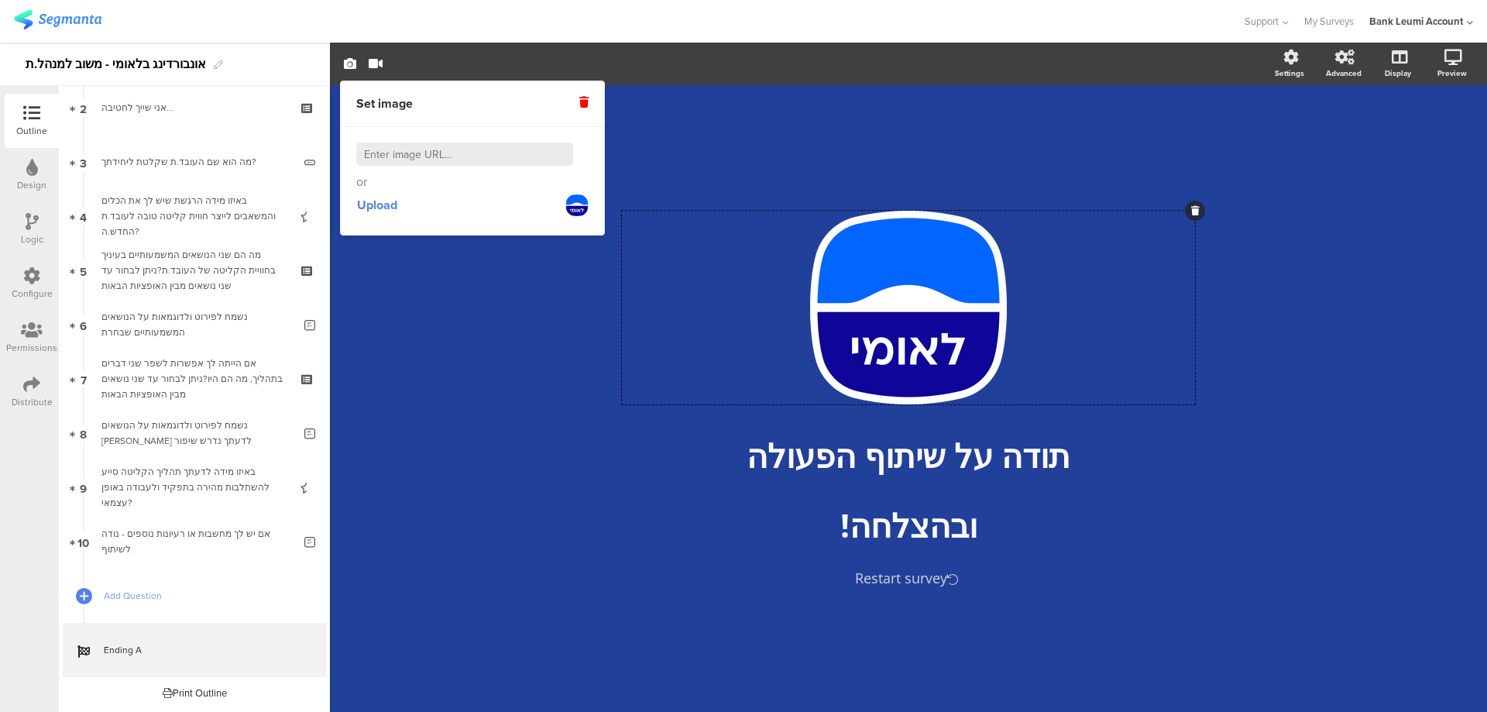
click at [1290, 579] on div "/ תודה על שיתוף הפעולה תודה על שיתוף הפעולה ובהצלחה! ובהצלחה! Restart survey" at bounding box center [908, 398] width 1157 height 627
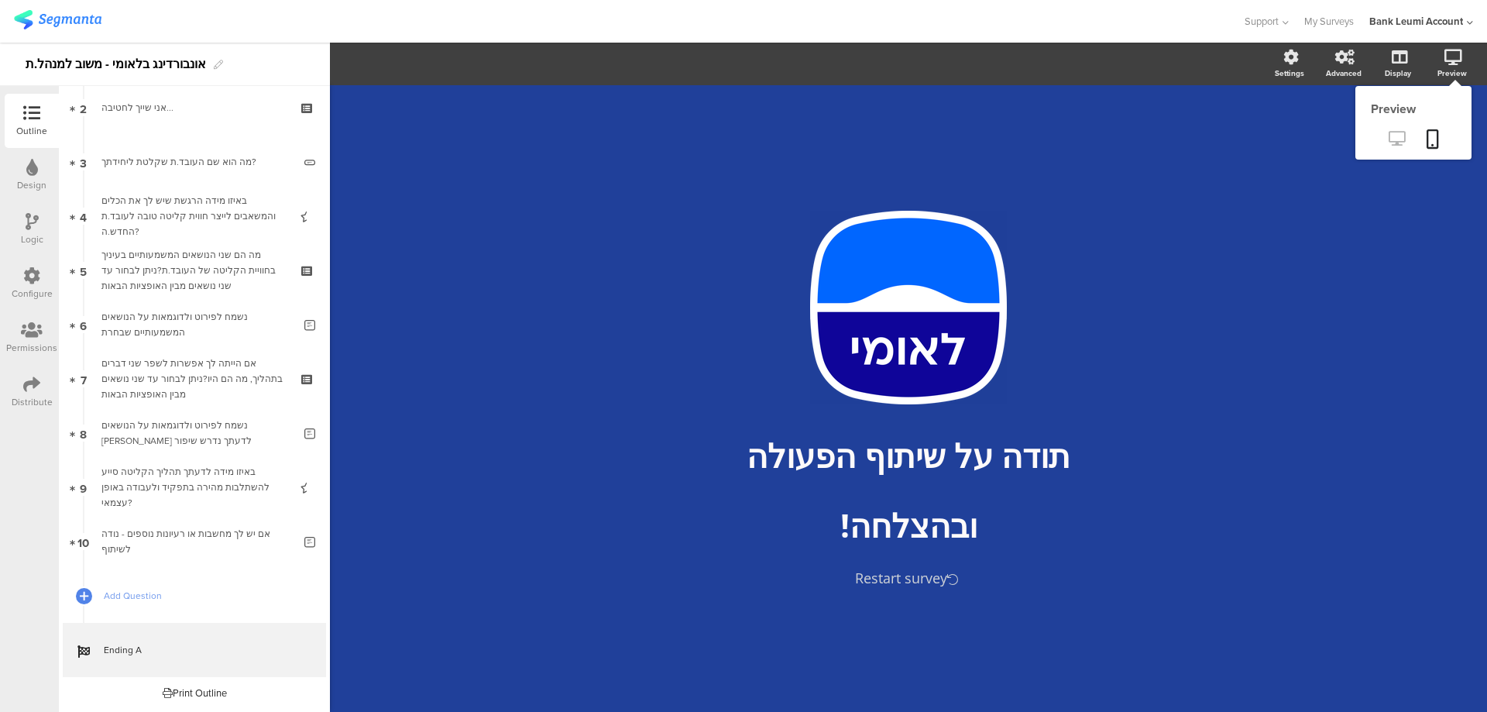
click at [1396, 136] on icon at bounding box center [1397, 138] width 16 height 15
click at [1437, 136] on icon at bounding box center [1433, 138] width 12 height 19
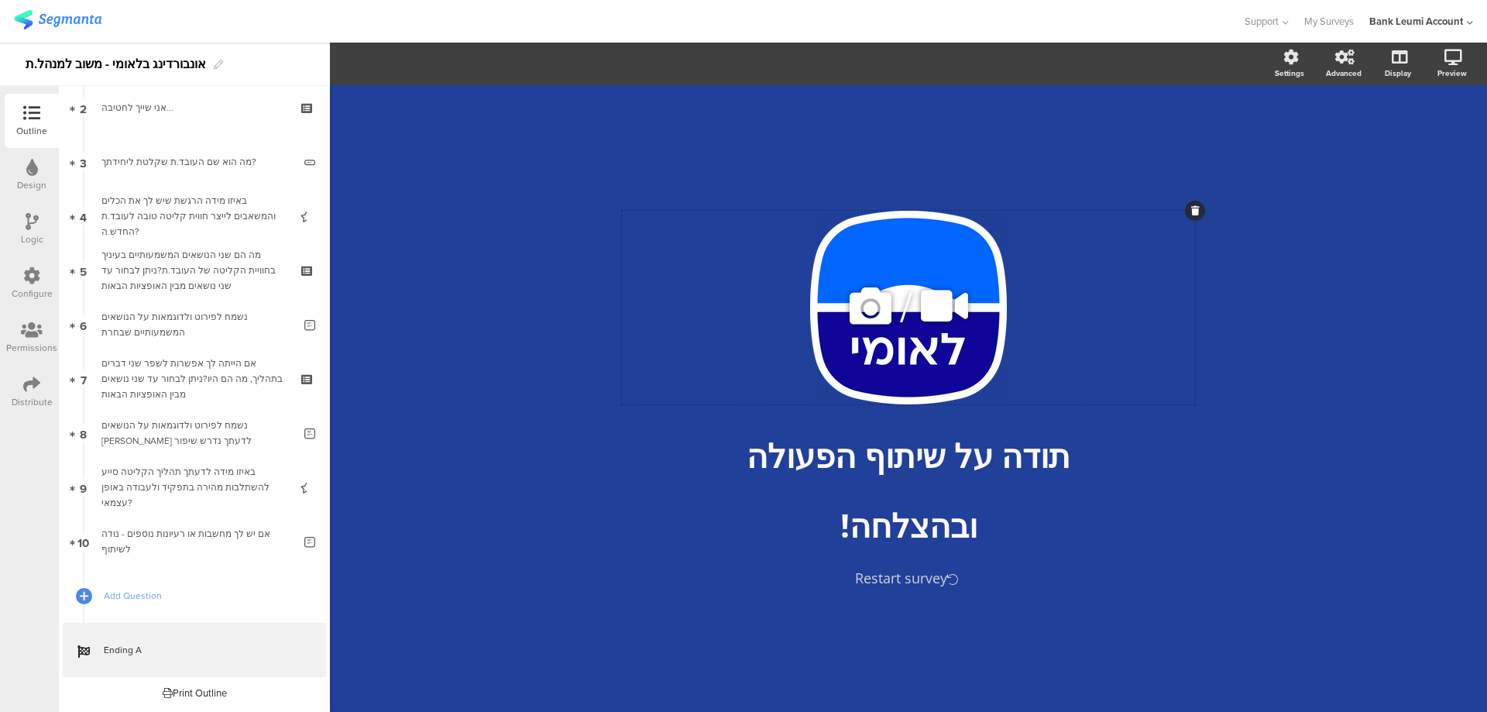
click at [870, 307] on icon at bounding box center [870, 306] width 53 height 53
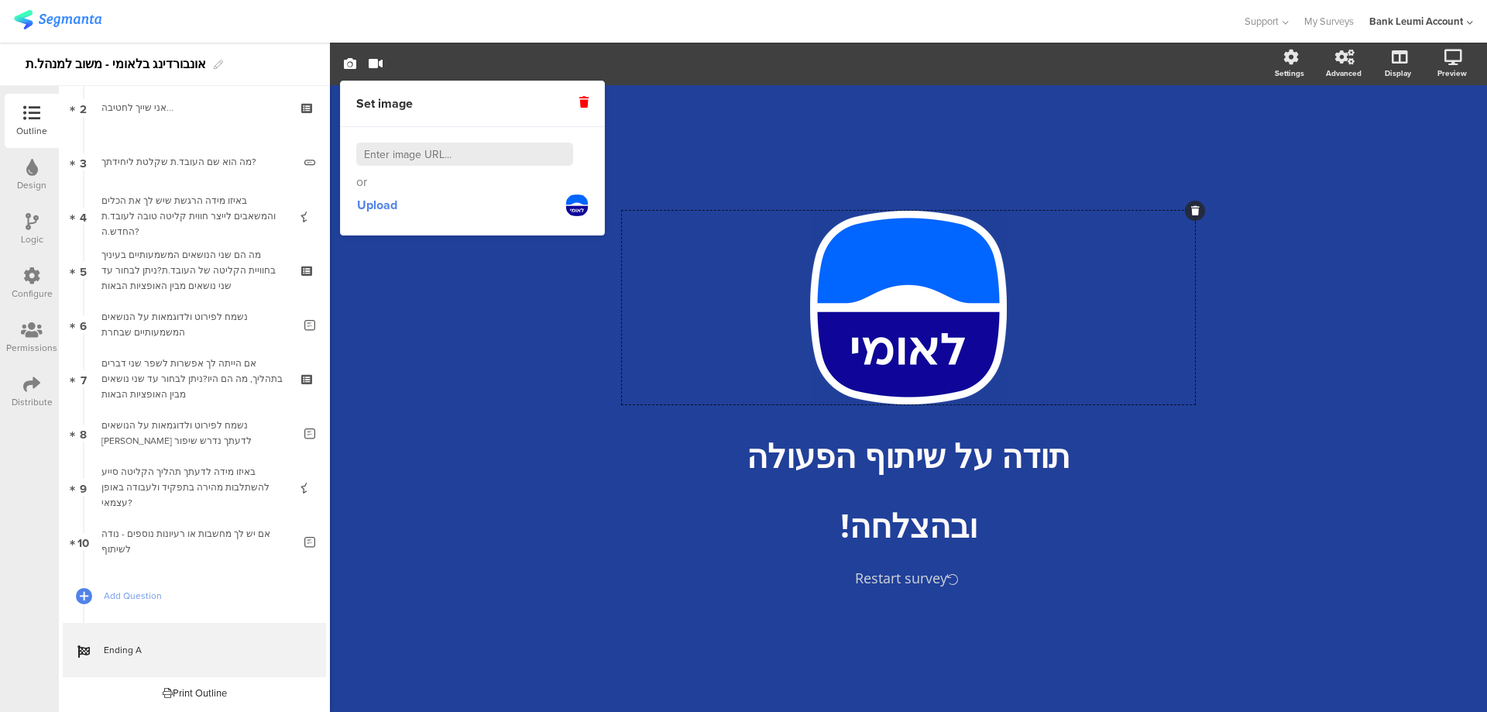
click at [582, 102] on icon at bounding box center [583, 102] width 9 height 11
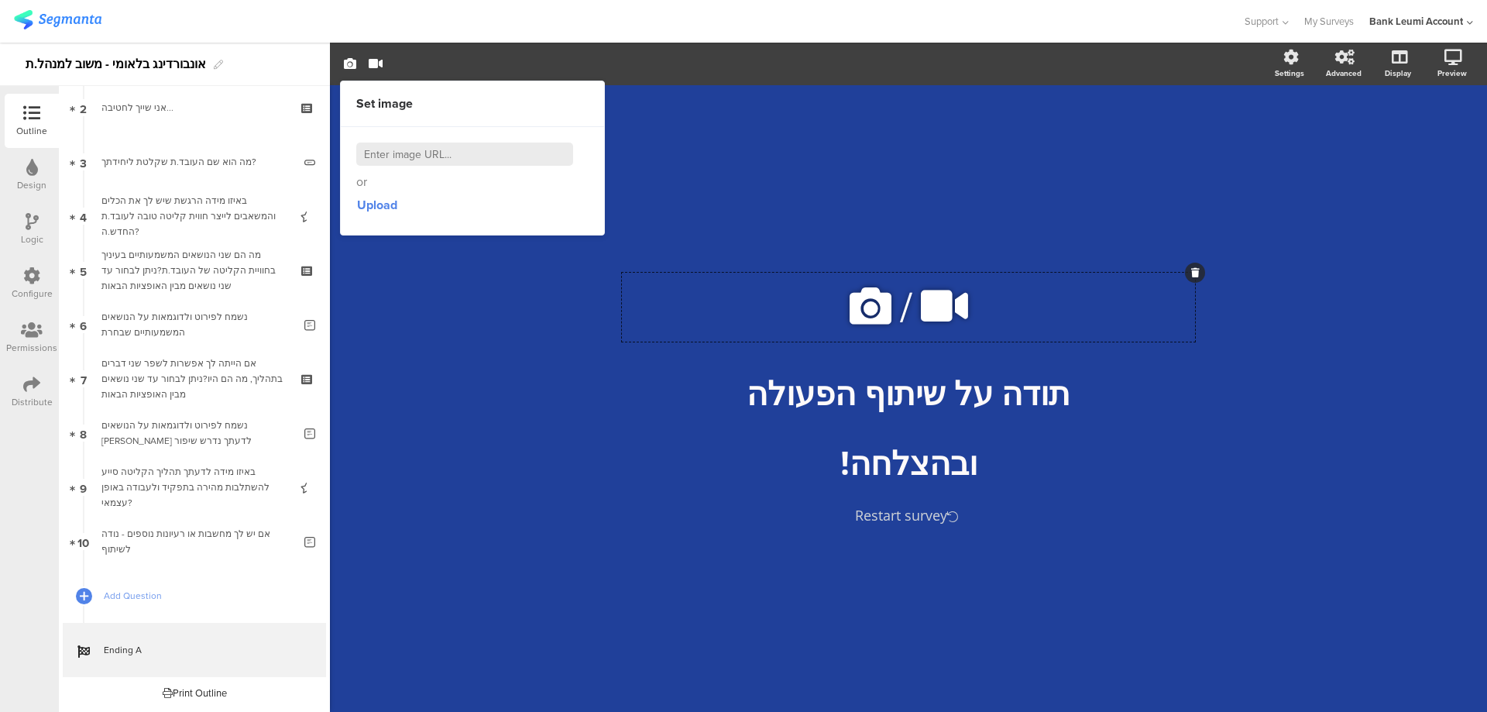
click at [534, 365] on div "/ תודה על שיתוף הפעולה תודה על שיתוף הפעולה ובהצלחה! ובהצלחה! Restart survey" at bounding box center [908, 398] width 1157 height 627
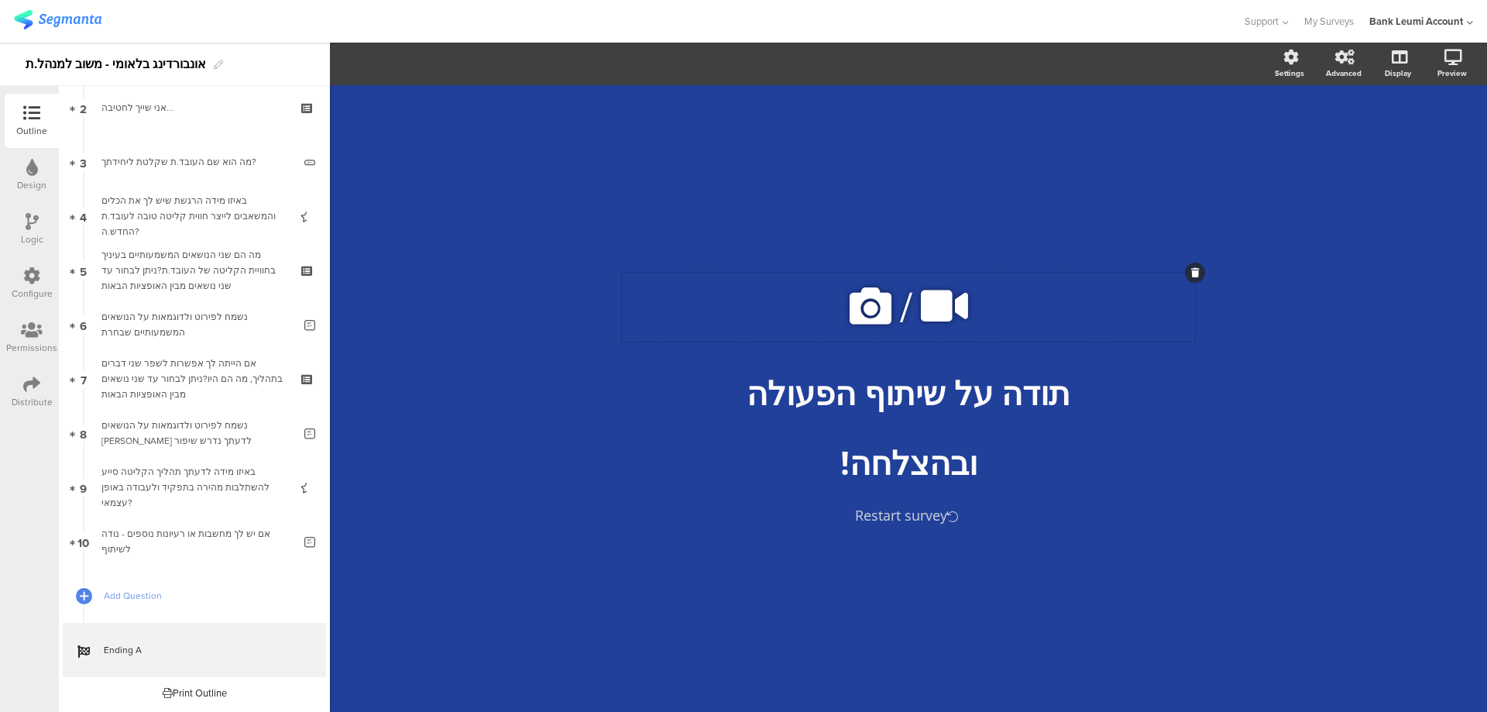
click at [874, 308] on icon at bounding box center [870, 306] width 53 height 53
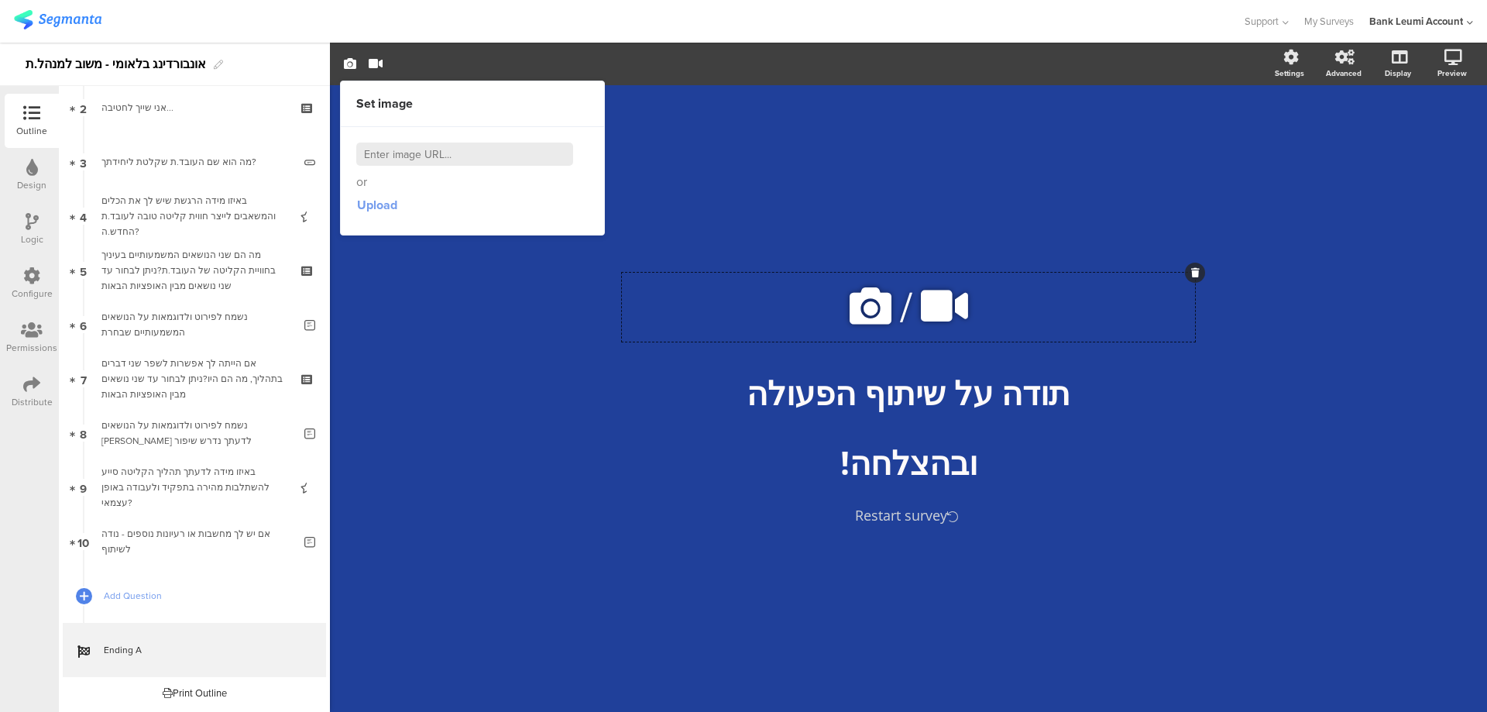
click at [375, 203] on span "Upload" at bounding box center [377, 205] width 40 height 18
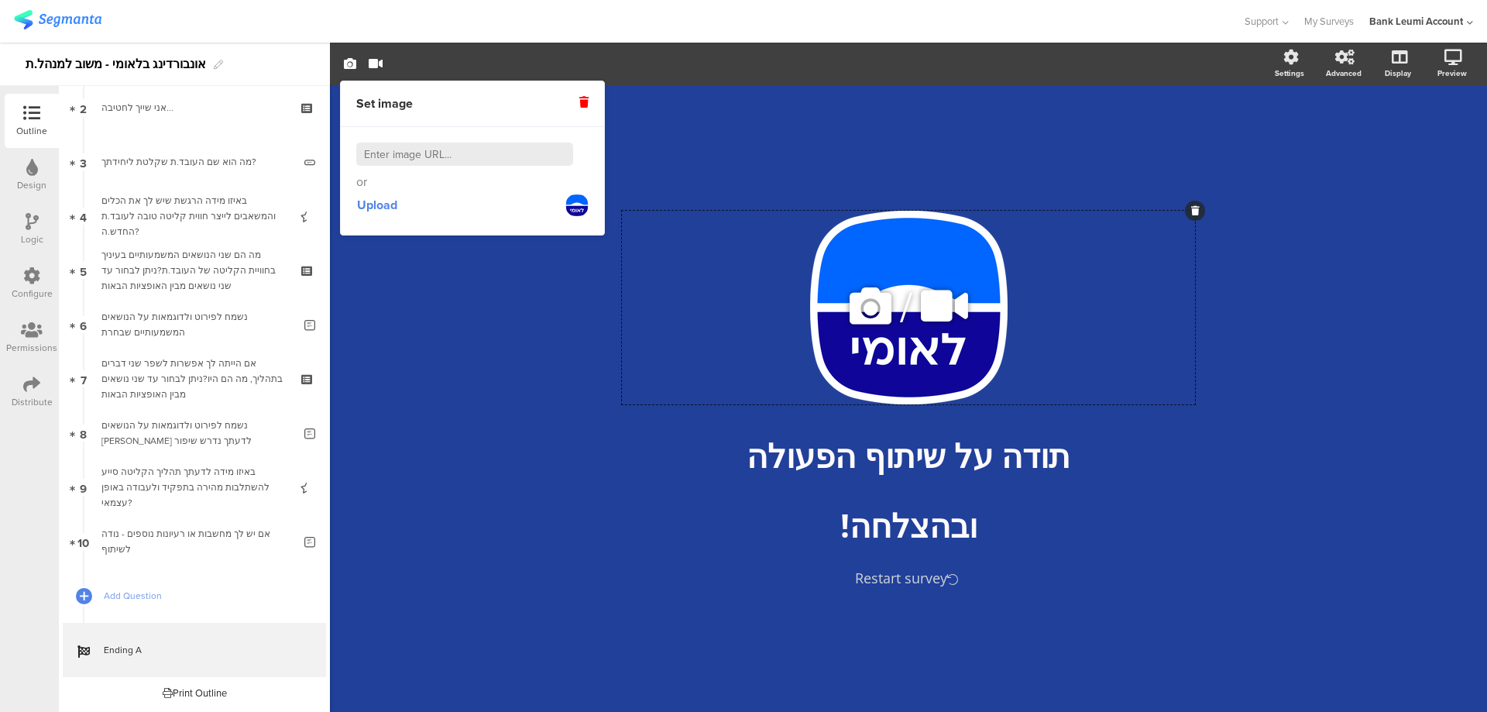
click at [1194, 203] on div at bounding box center [1195, 211] width 20 height 20
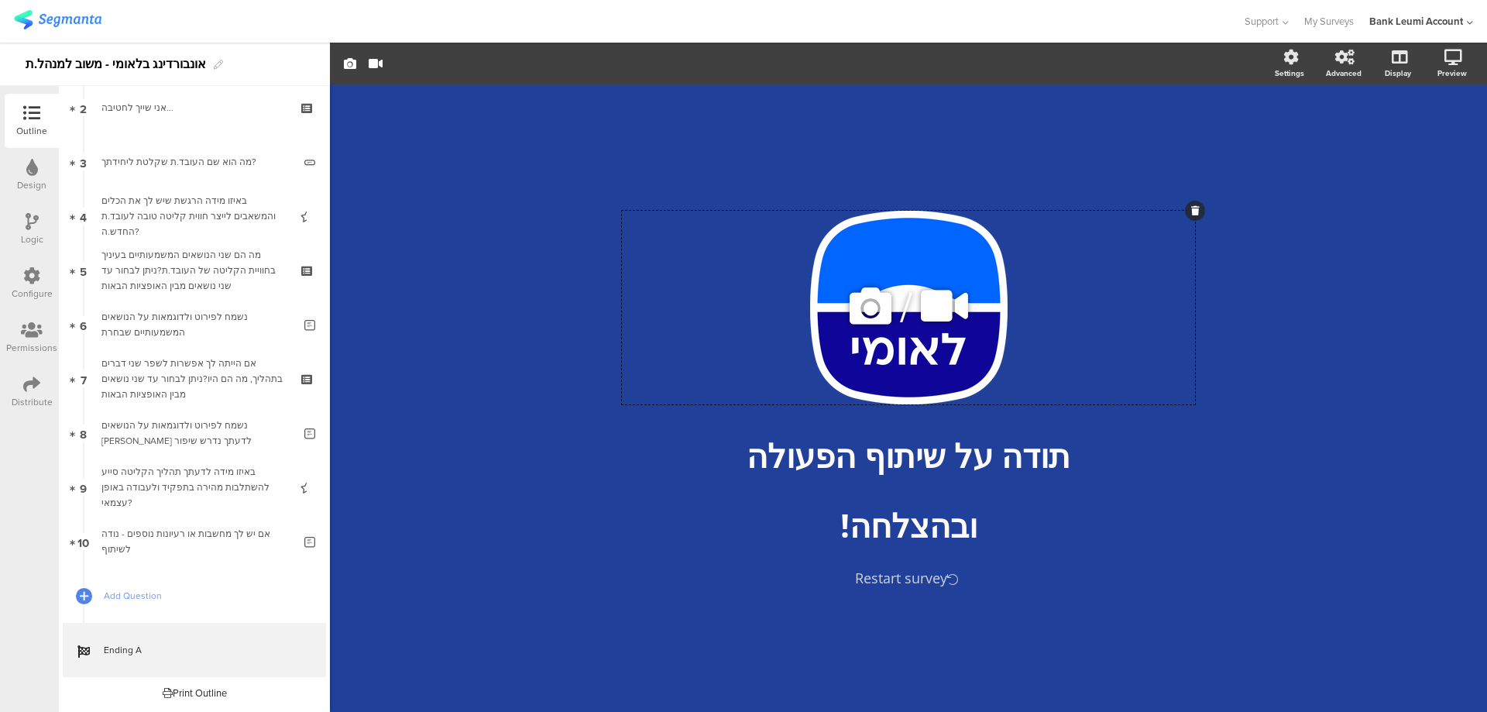
click at [868, 313] on icon at bounding box center [870, 306] width 53 height 53
click at [872, 311] on icon at bounding box center [870, 306] width 53 height 53
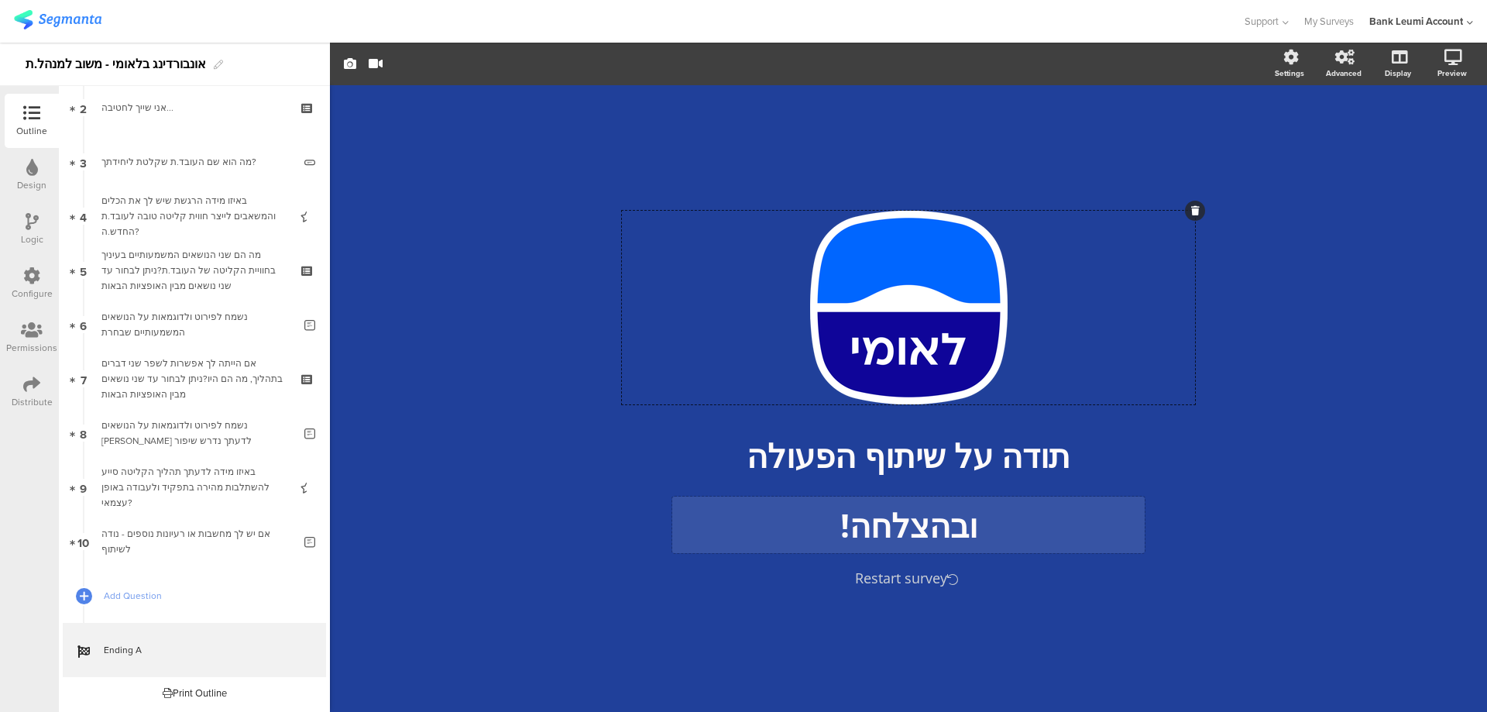
click at [692, 538] on div "ובהצלחה! ובהצלחה!" at bounding box center [908, 524] width 472 height 57
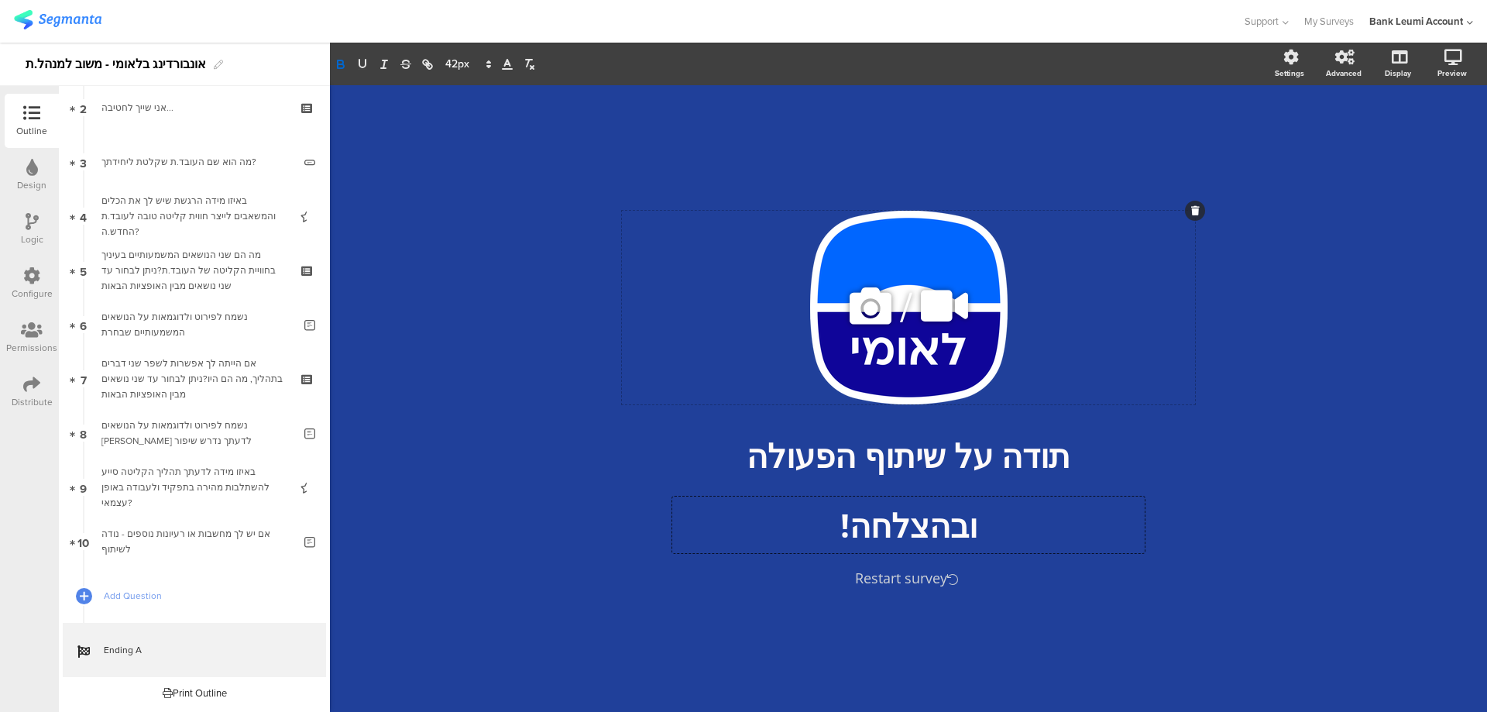
click at [867, 302] on icon at bounding box center [870, 306] width 53 height 53
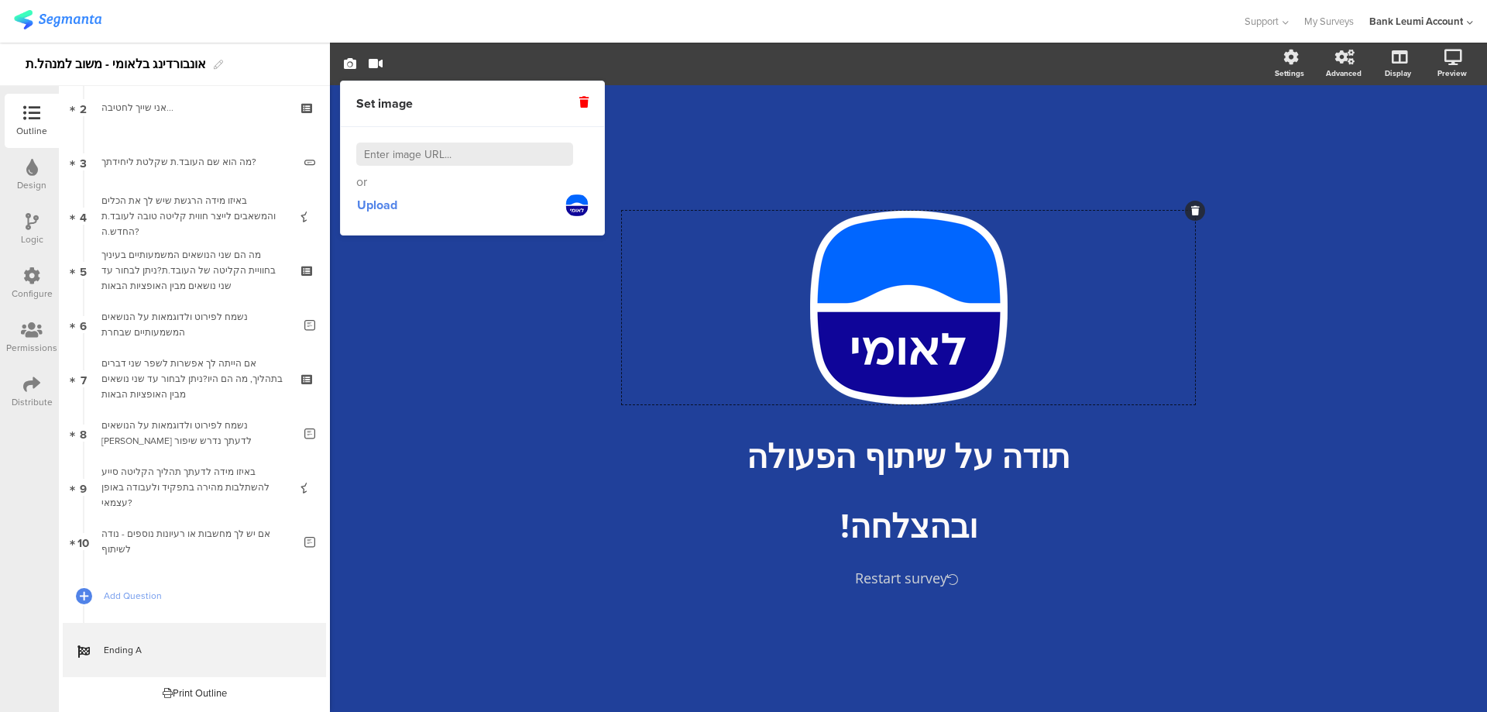
click at [586, 101] on icon at bounding box center [583, 102] width 9 height 11
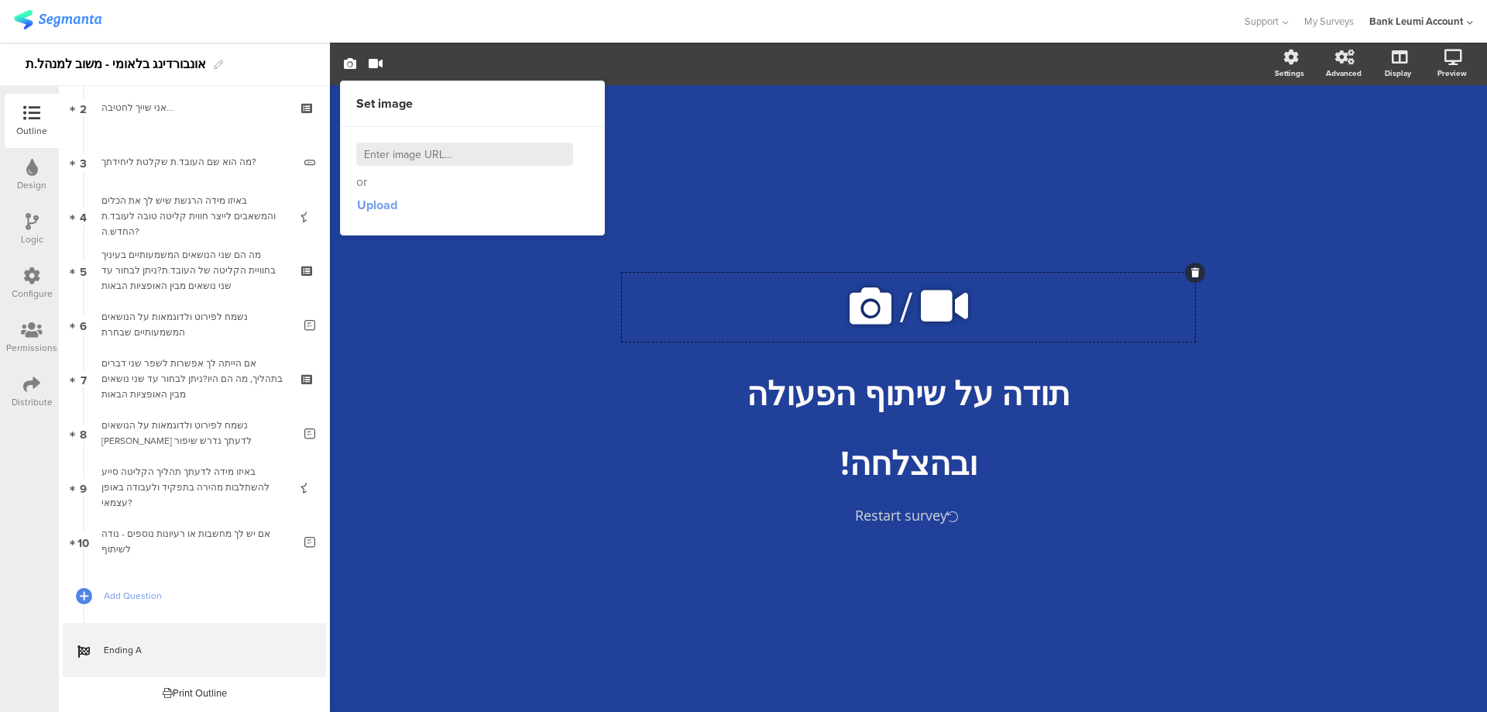
click at [369, 202] on span "Upload" at bounding box center [377, 205] width 40 height 18
click at [377, 200] on span "Upload" at bounding box center [377, 205] width 40 height 18
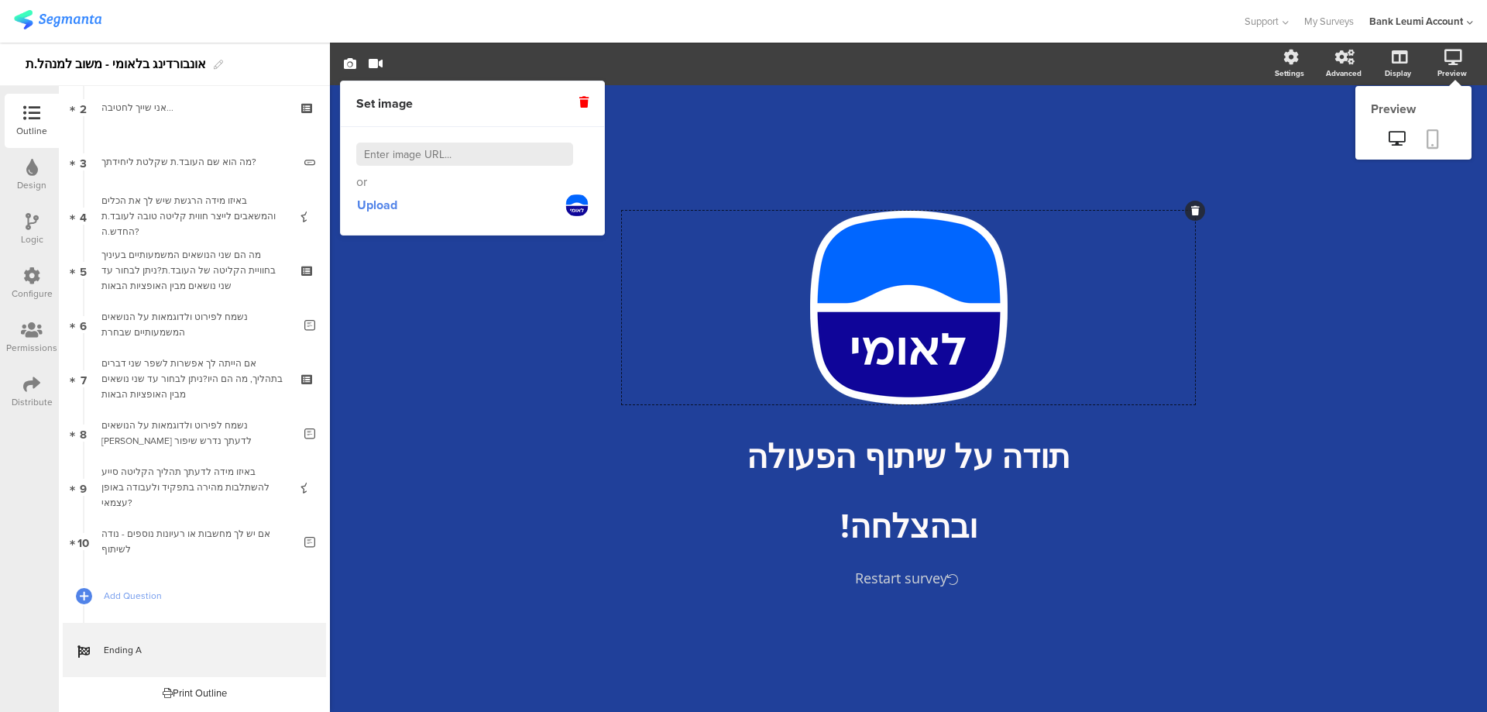
click at [1433, 135] on icon at bounding box center [1433, 138] width 12 height 19
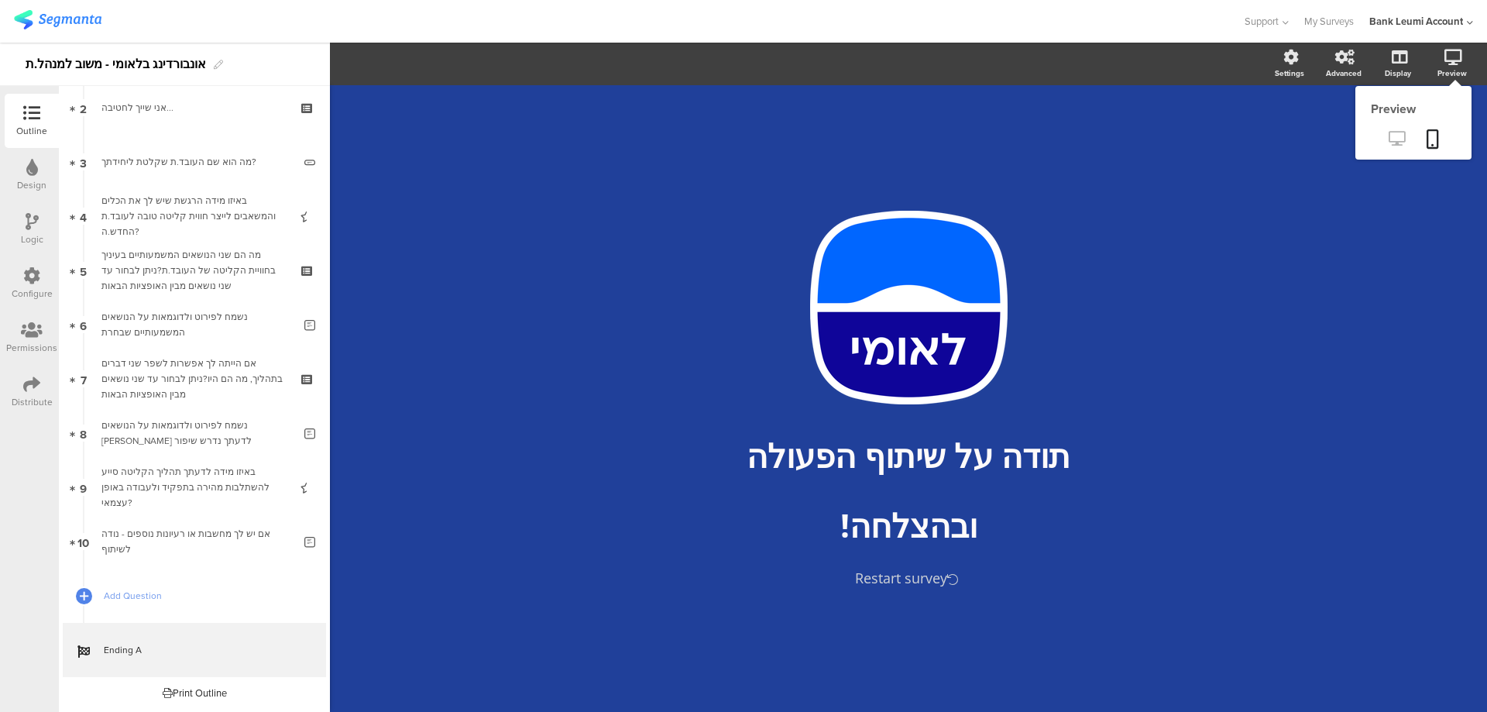
click at [1394, 143] on icon at bounding box center [1397, 138] width 16 height 15
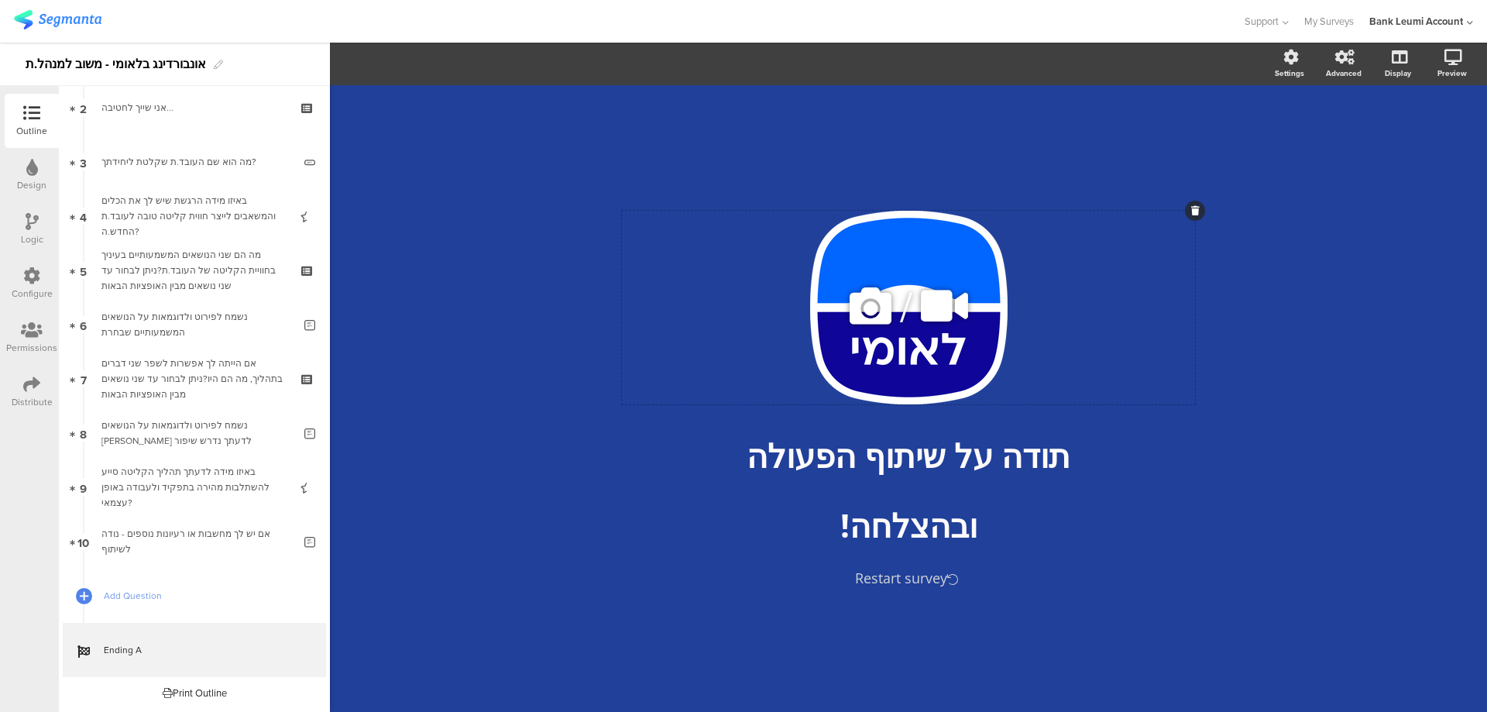
click at [1061, 307] on div "/" at bounding box center [908, 308] width 573 height 194
drag, startPoint x: 925, startPoint y: 250, endPoint x: 1116, endPoint y: 237, distance: 191.8
click at [1116, 237] on div "/" at bounding box center [908, 308] width 573 height 194
click at [1149, 522] on div "/ תודה על שיתוף הפעולה תודה על שיתוף הפעולה ובהצלחה! ובהצלחה! Restart survey" at bounding box center [909, 398] width 620 height 423
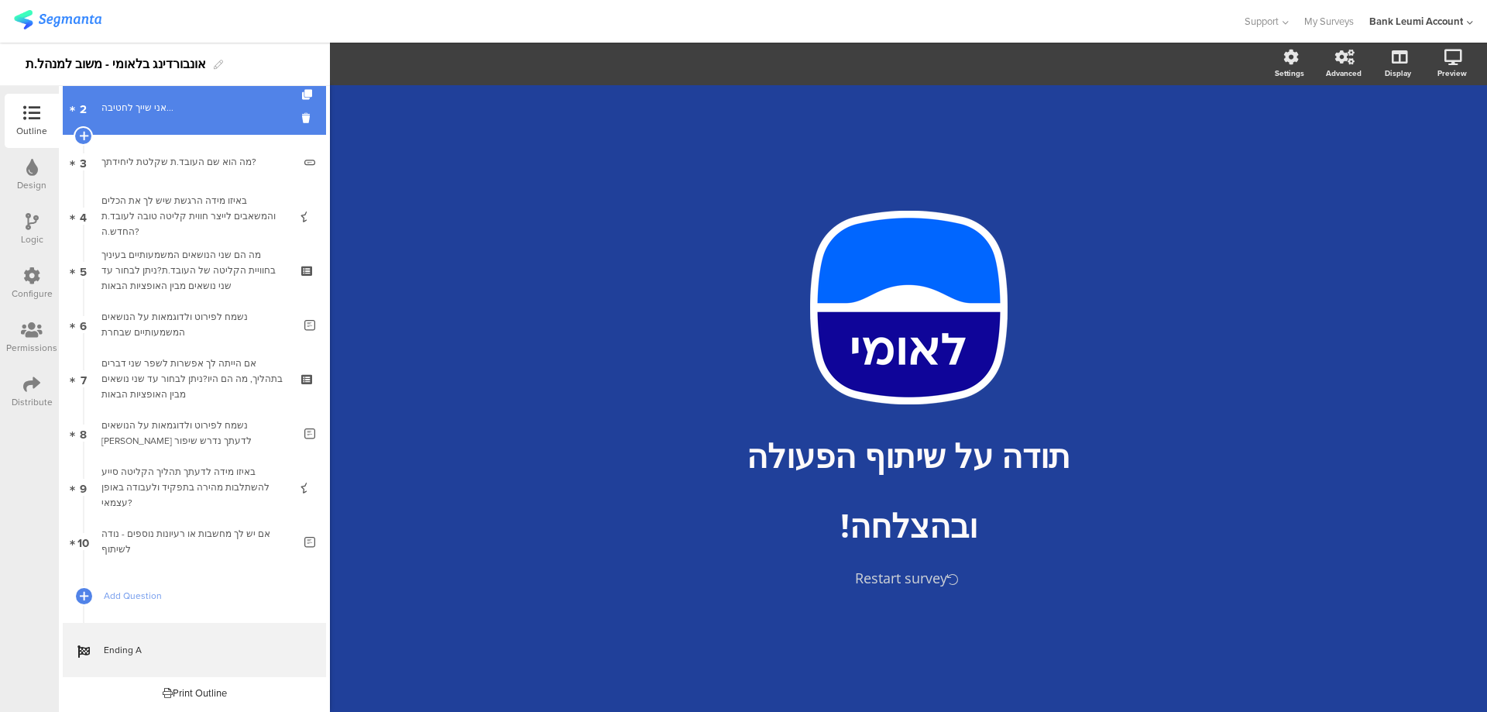
click at [133, 107] on div "אני שייך לחטיבה..." at bounding box center [193, 107] width 185 height 15
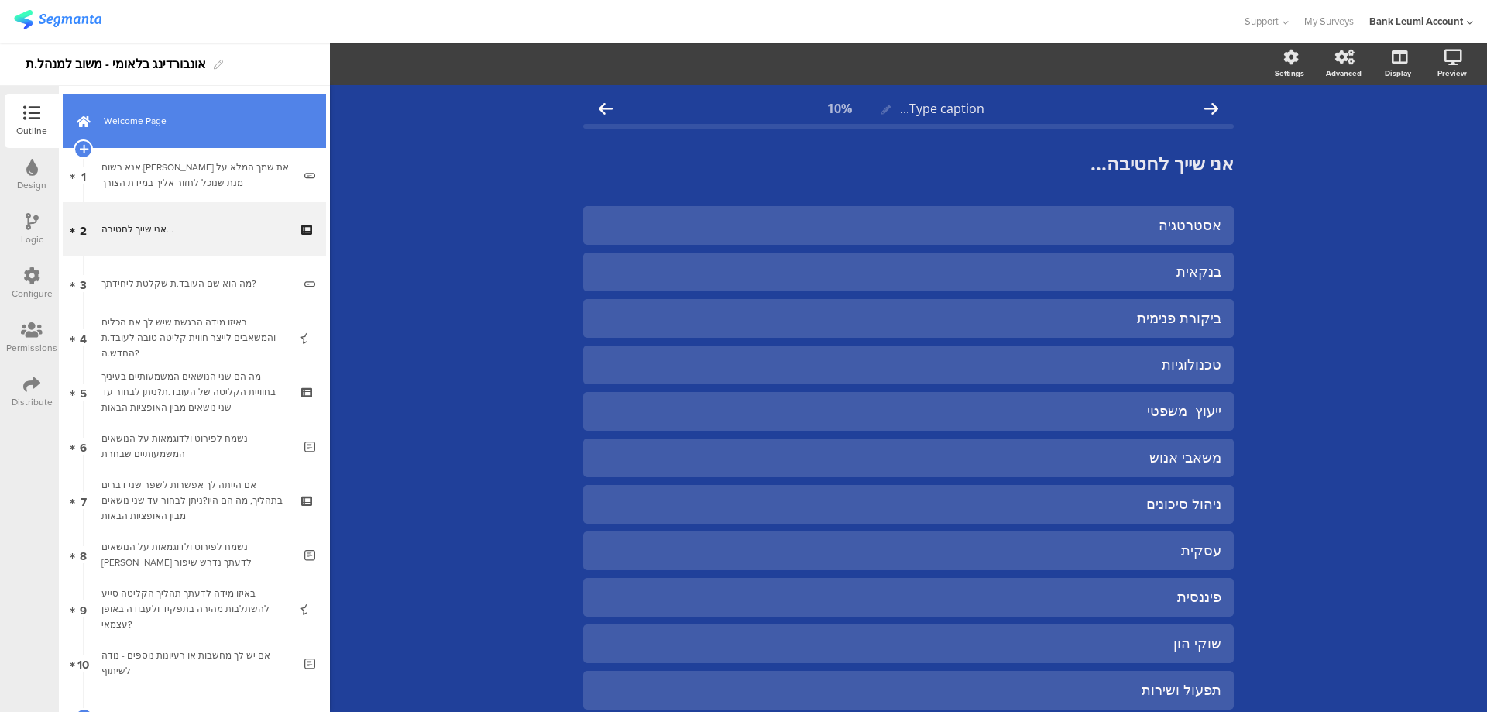
click at [163, 123] on span "Welcome Page" at bounding box center [203, 120] width 198 height 15
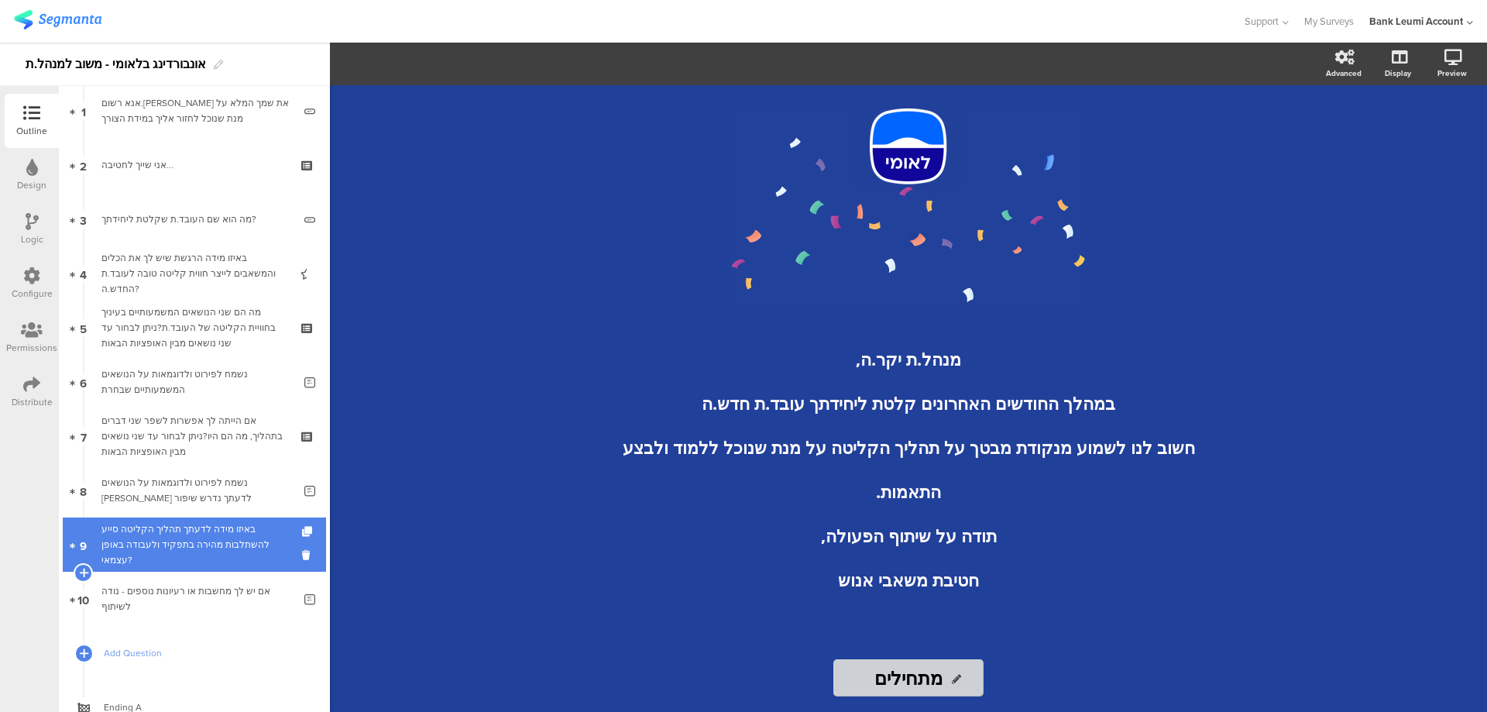
scroll to position [122, 0]
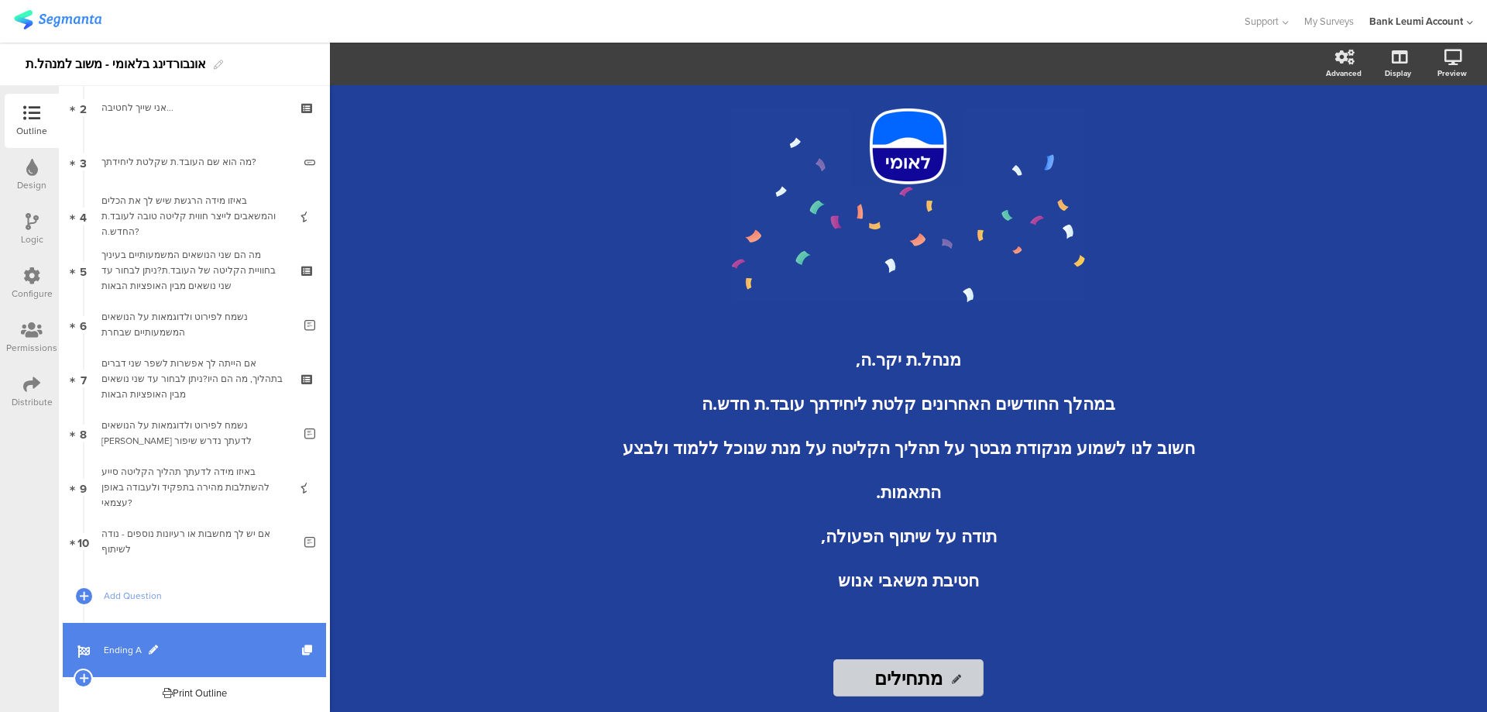
click at [114, 643] on span "Ending A" at bounding box center [203, 649] width 198 height 15
